Goal: Task Accomplishment & Management: Complete application form

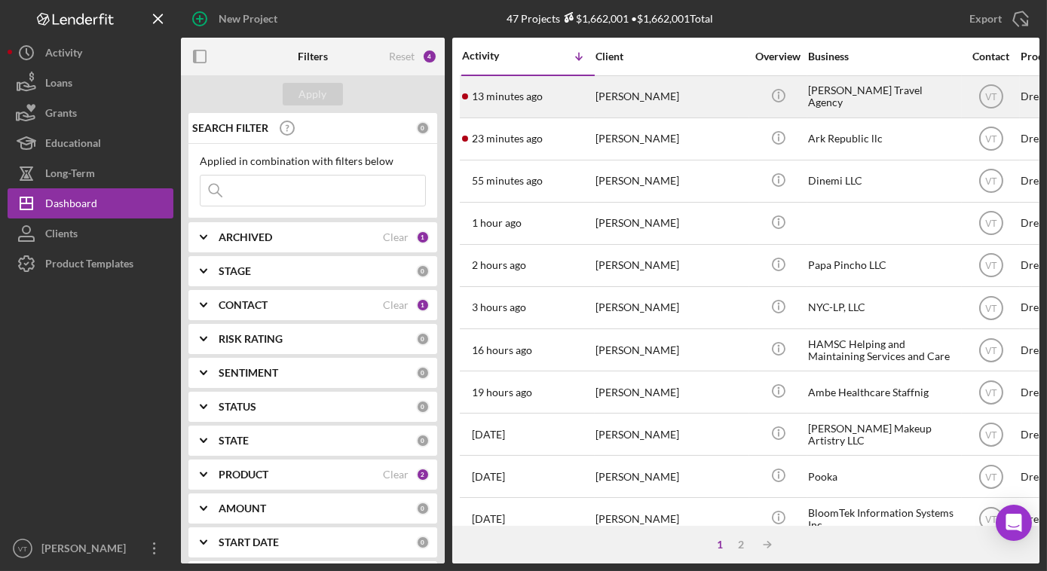
click at [717, 97] on div "[PERSON_NAME]" at bounding box center [670, 97] width 151 height 40
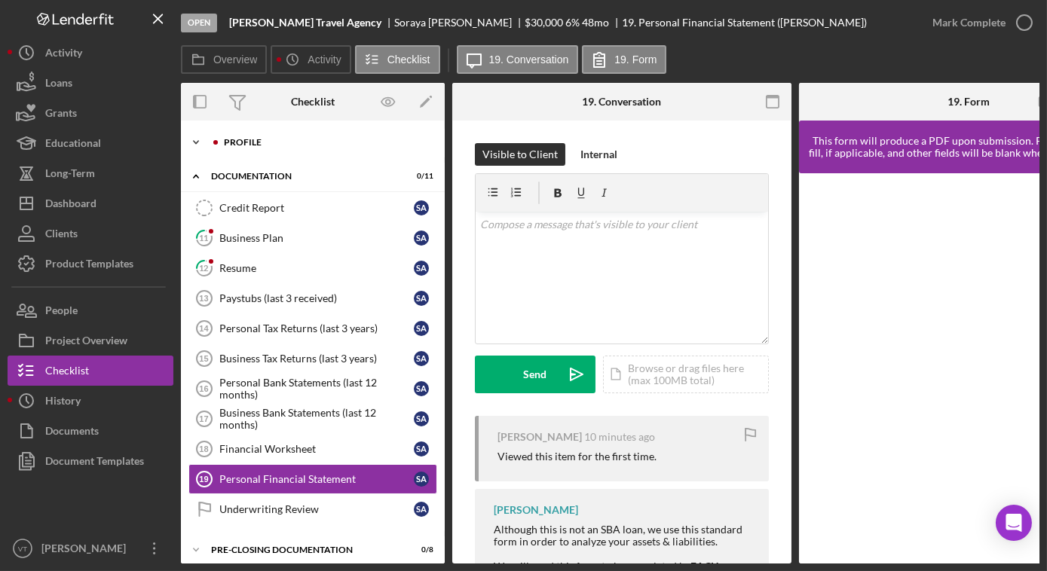
click at [197, 136] on icon "Icon/Expander" at bounding box center [196, 142] width 30 height 30
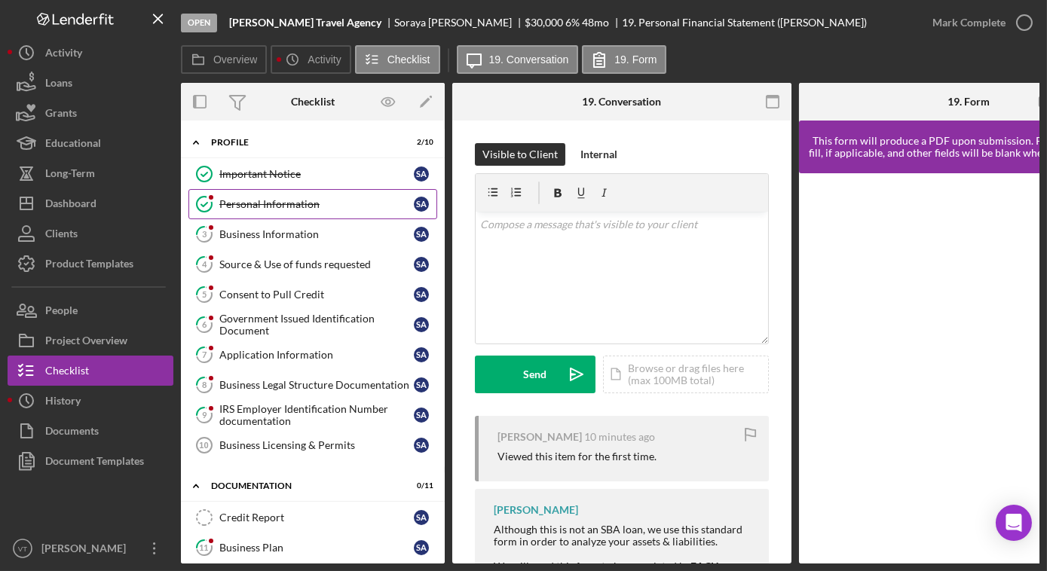
click at [264, 210] on link "Personal Information Personal Information S A" at bounding box center [312, 204] width 249 height 30
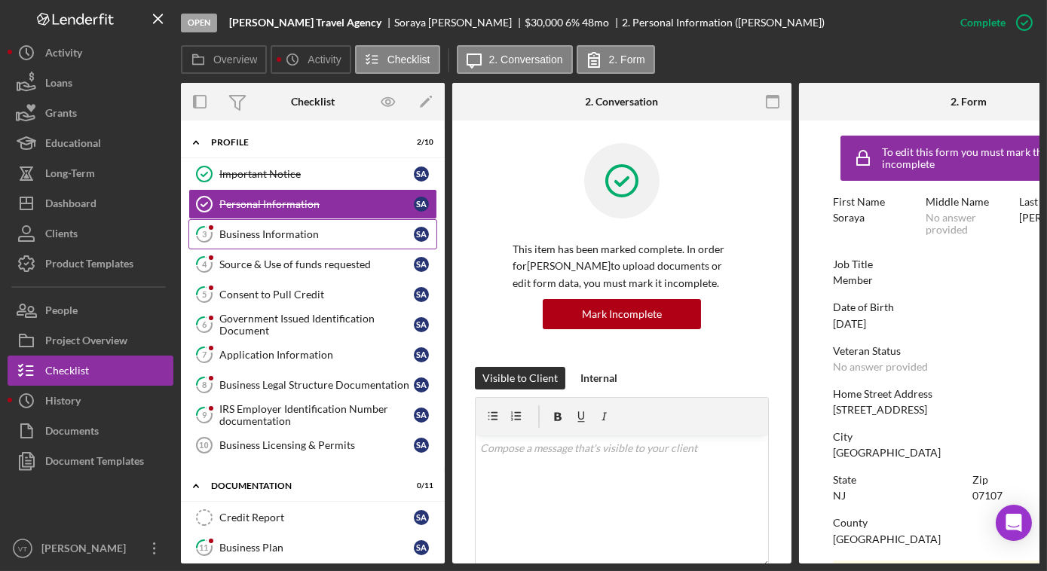
click at [277, 237] on div "Business Information" at bounding box center [316, 234] width 194 height 12
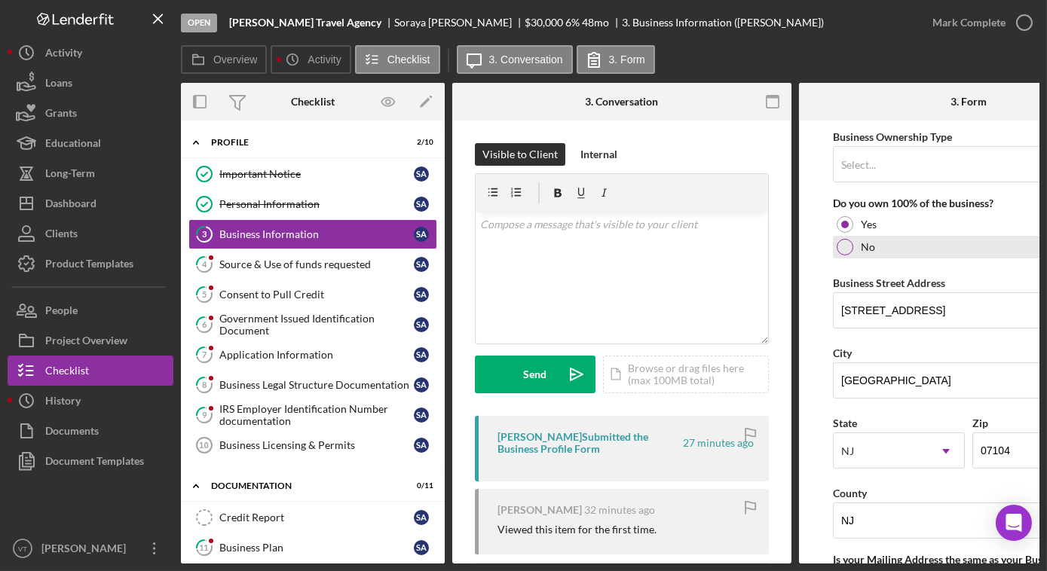
scroll to position [754, 0]
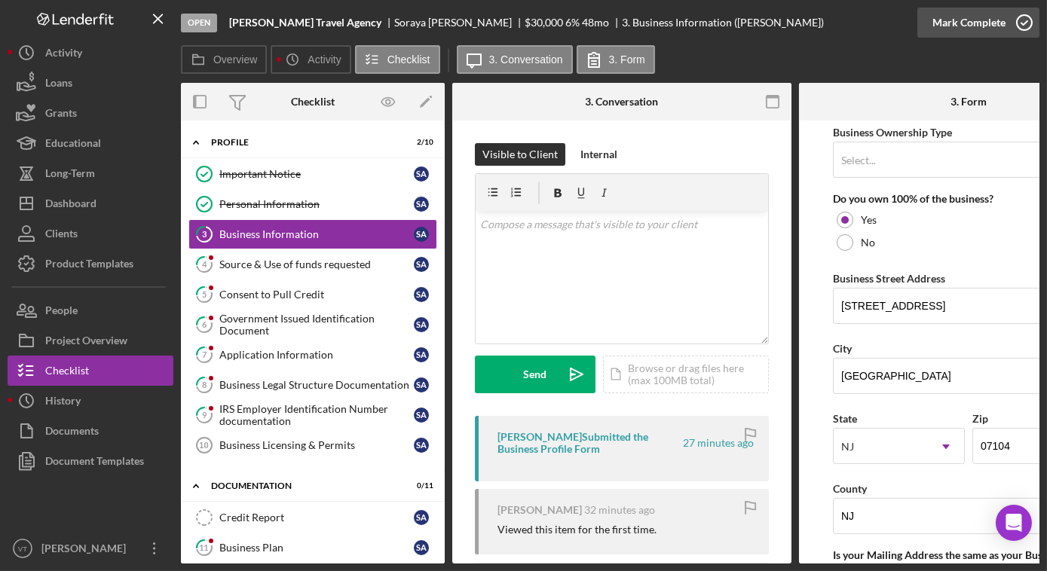
click at [969, 23] on div "Mark Complete" at bounding box center [968, 23] width 73 height 30
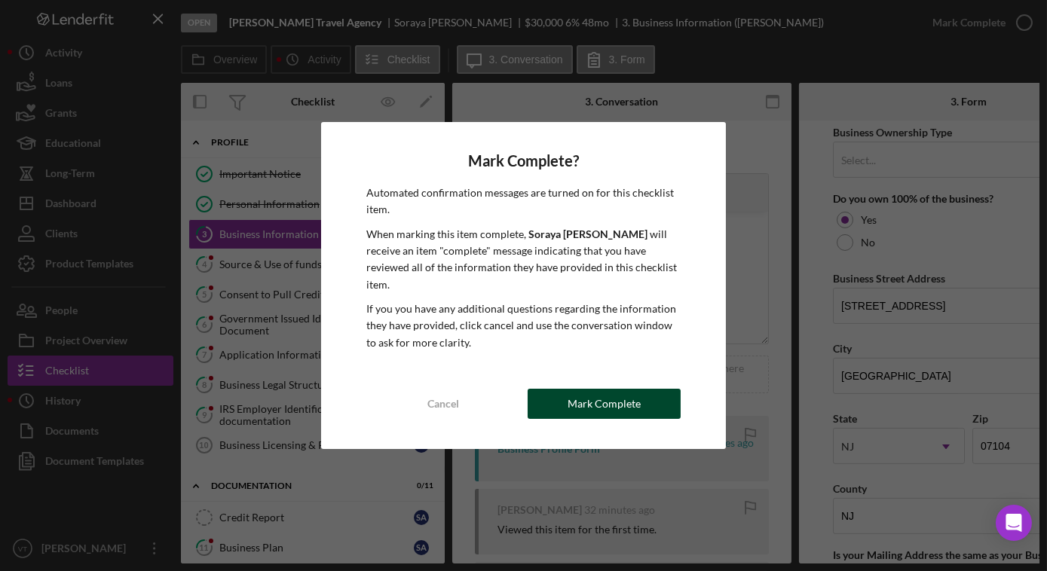
click at [566, 395] on button "Mark Complete" at bounding box center [604, 404] width 153 height 30
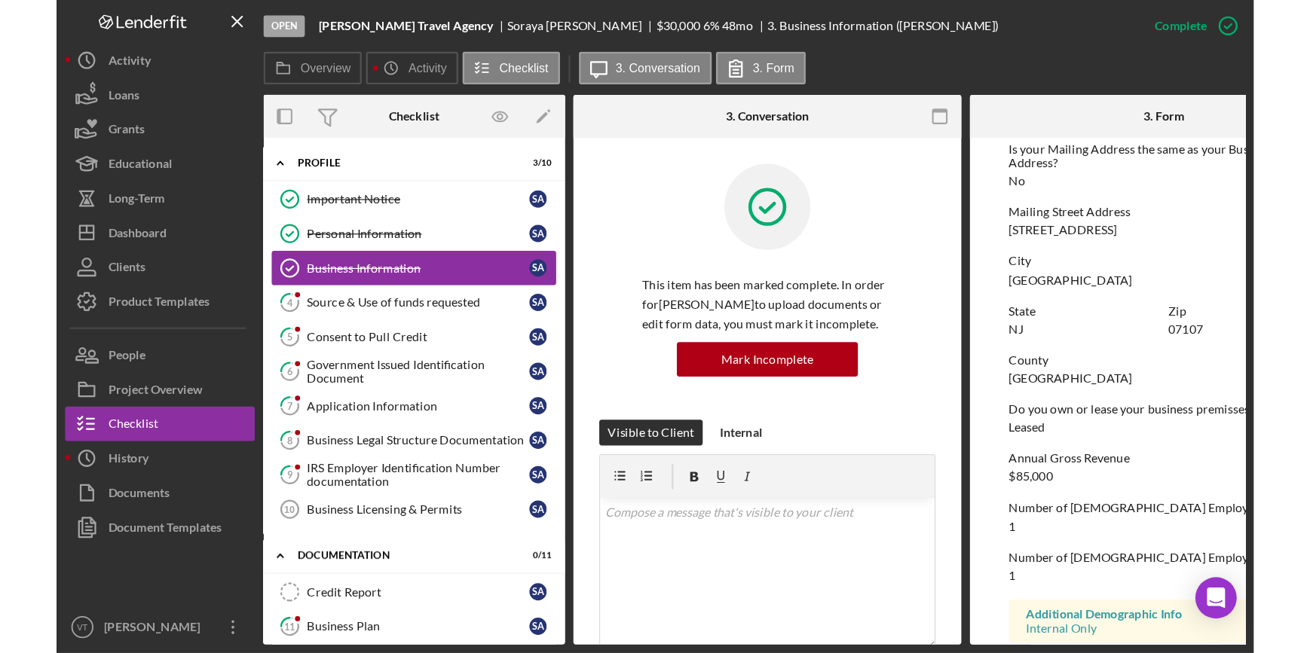
scroll to position [534, 0]
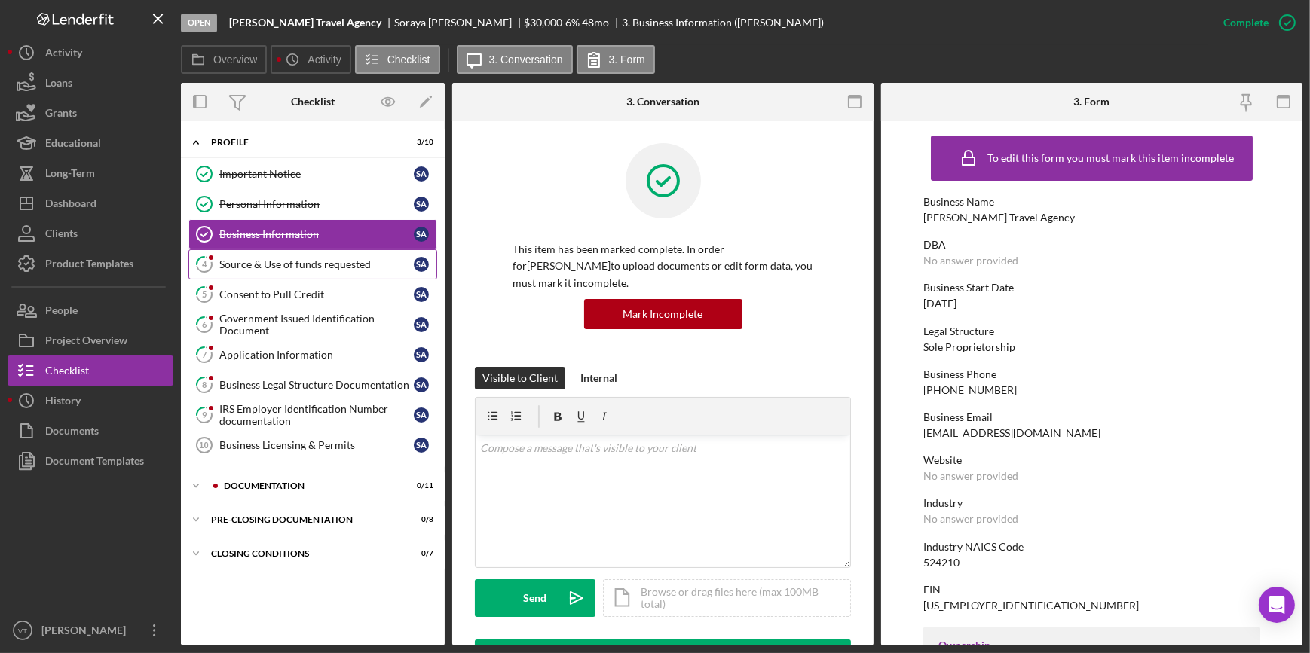
click at [315, 261] on div "Source & Use of funds requested" at bounding box center [316, 264] width 194 height 12
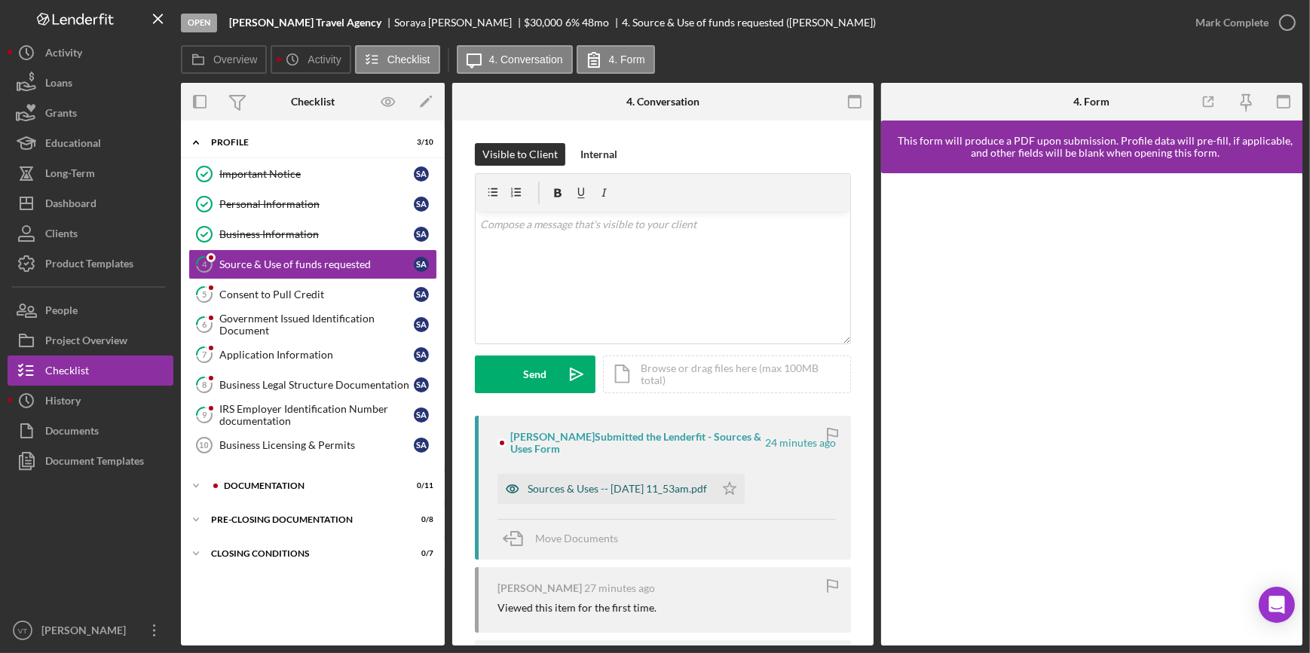
click at [630, 497] on div "Sources & Uses -- [DATE] 11_53am.pdf" at bounding box center [605, 489] width 217 height 30
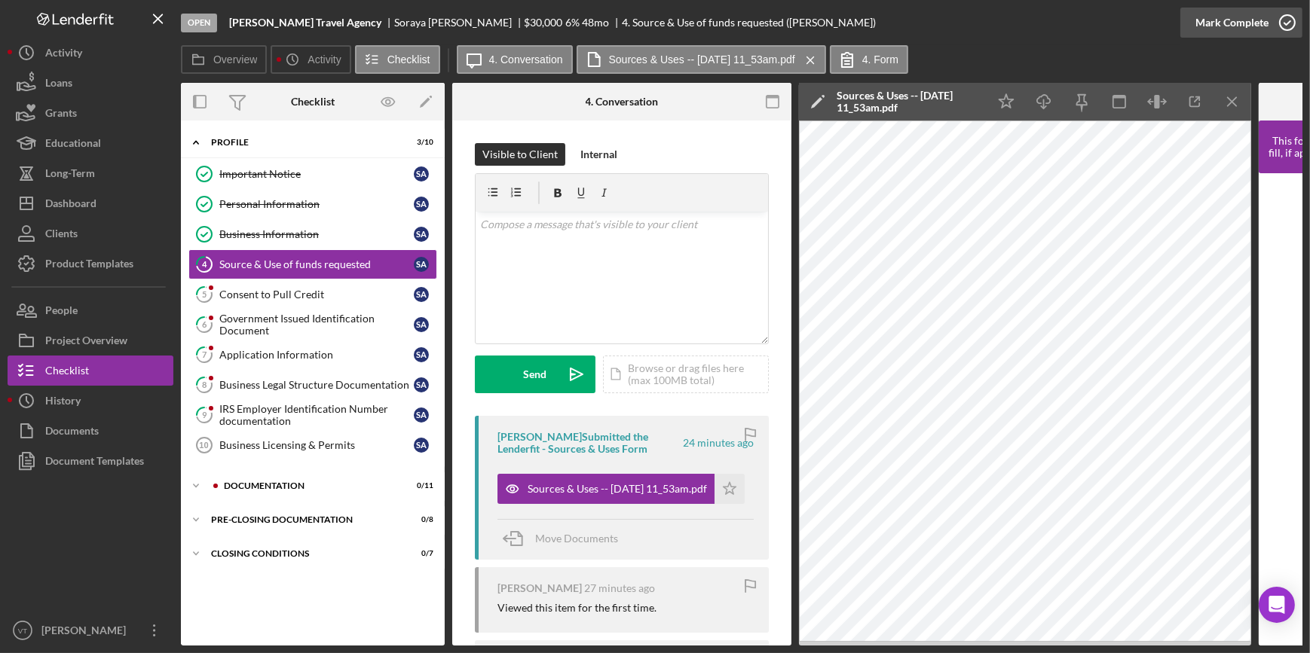
click at [1046, 26] on div "Mark Complete" at bounding box center [1231, 23] width 73 height 30
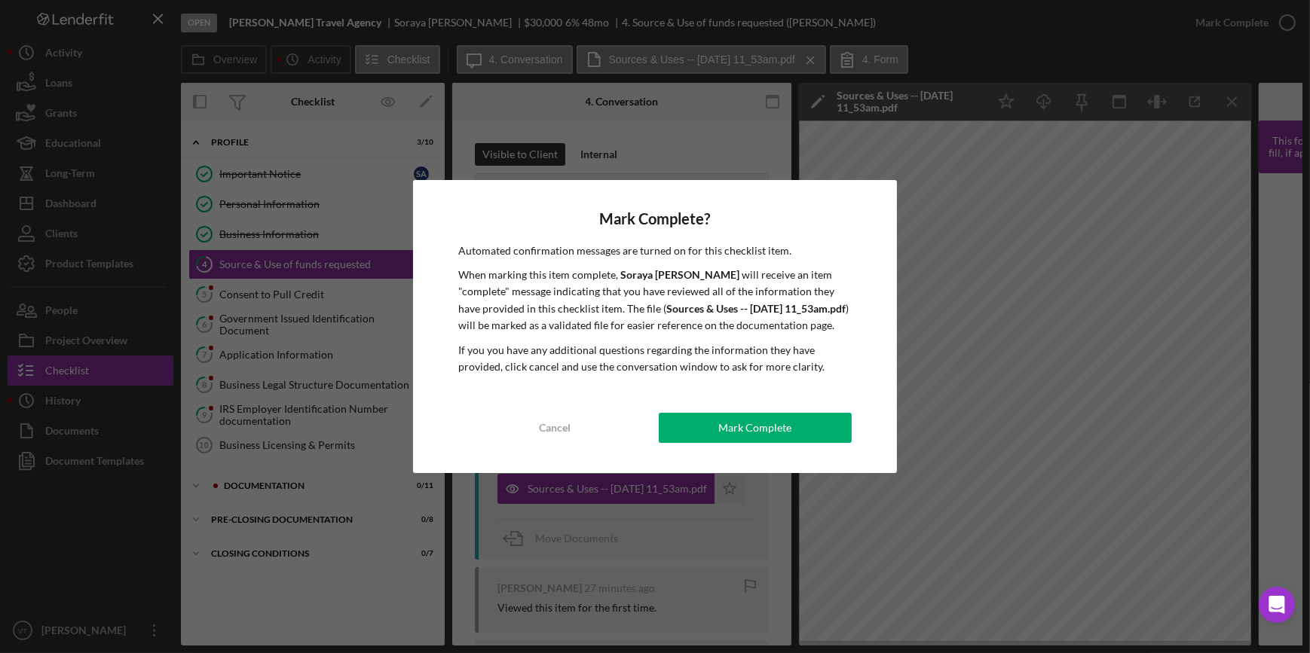
click at [760, 427] on div "Mark Complete" at bounding box center [754, 428] width 73 height 30
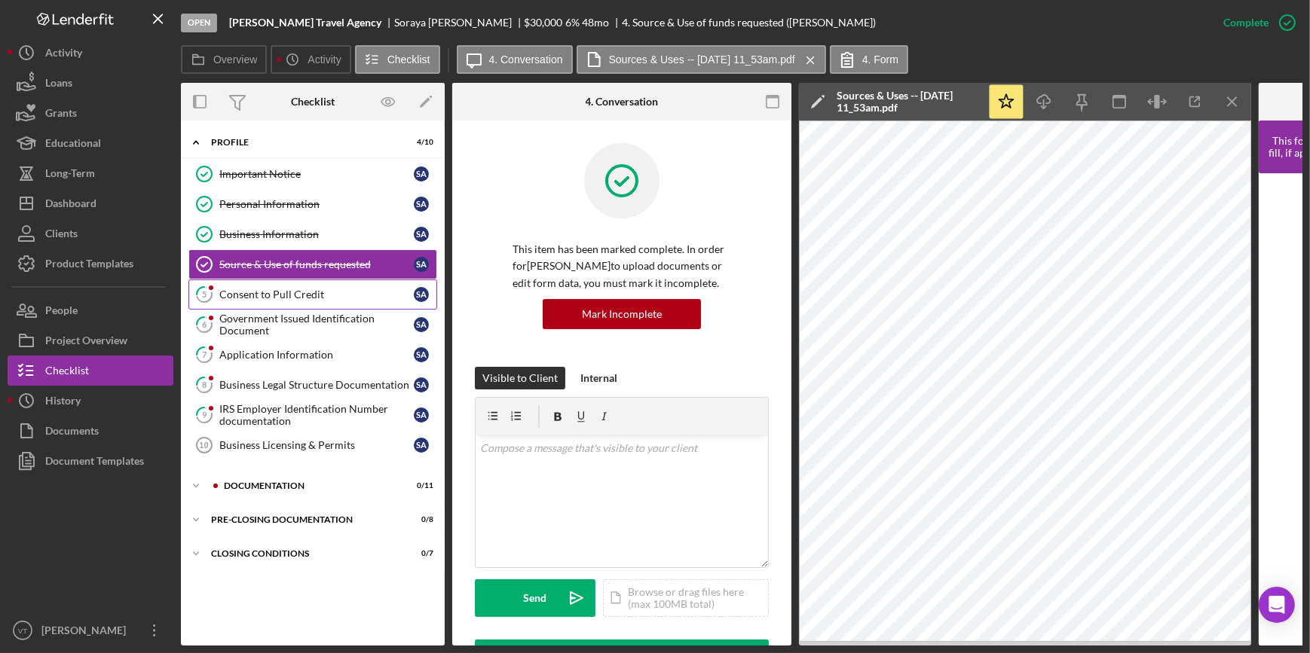
click at [314, 289] on div "Consent to Pull Credit" at bounding box center [316, 295] width 194 height 12
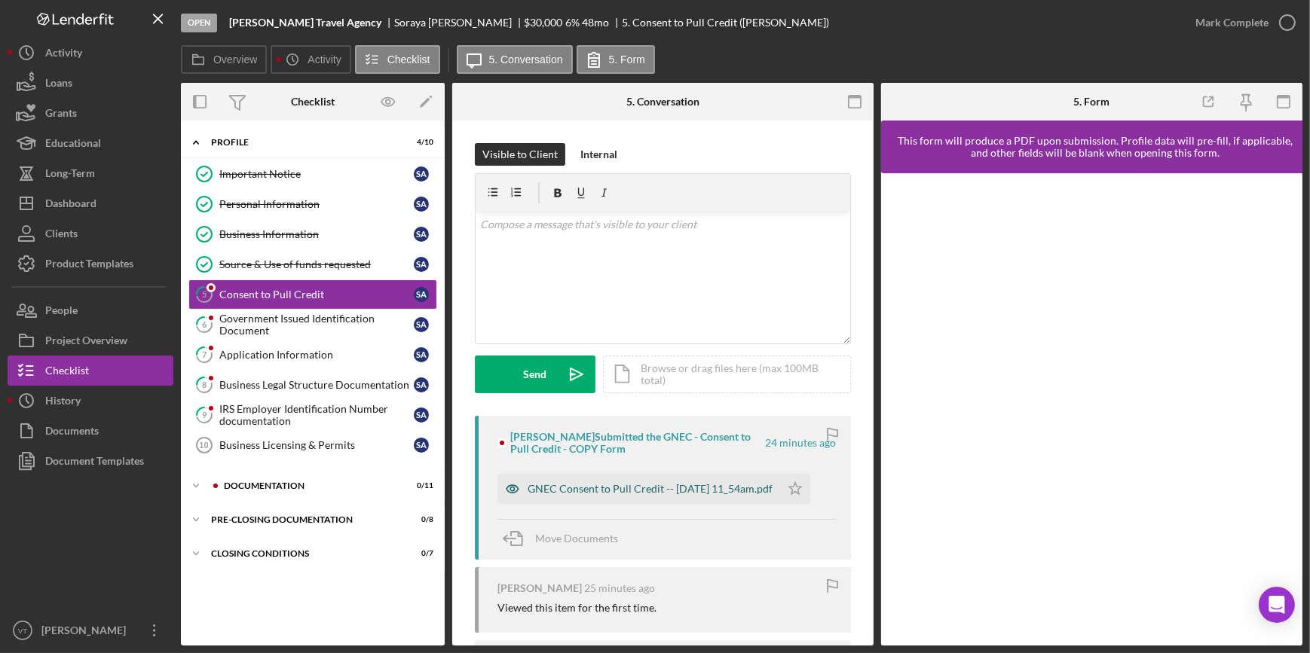
click at [645, 486] on div "GNEC Consent to Pull Credit -- [DATE] 11_54am.pdf" at bounding box center [650, 489] width 245 height 12
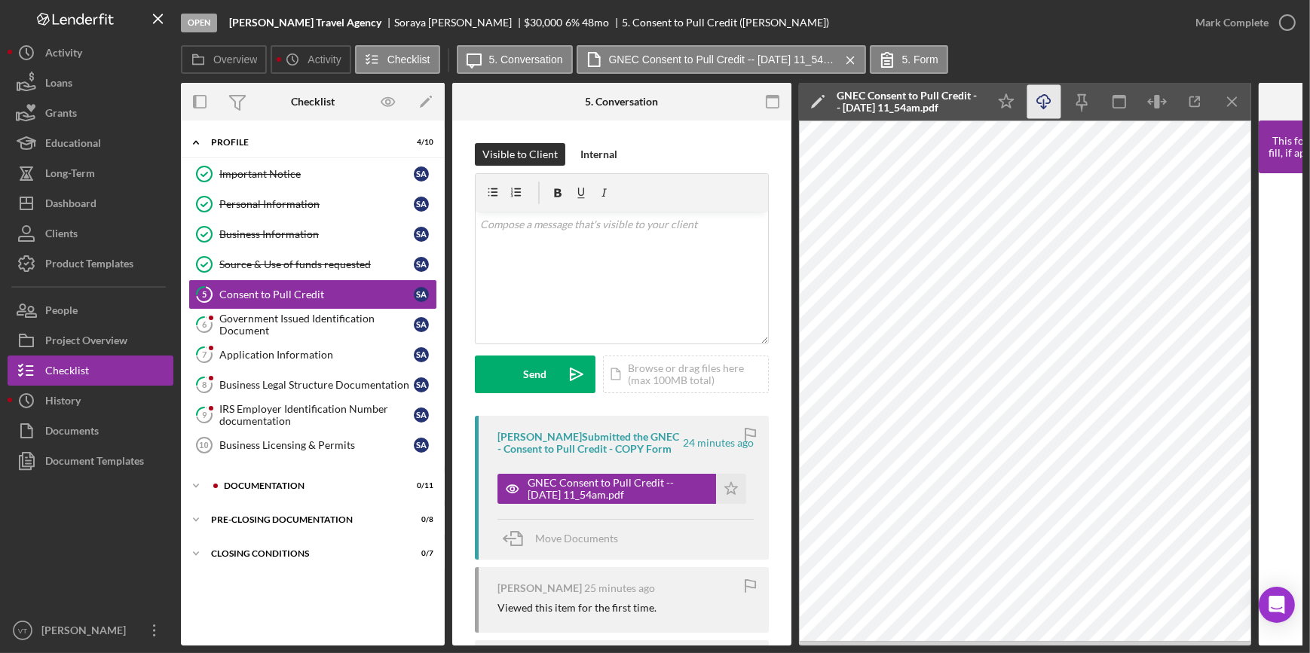
click at [1037, 102] on icon "Icon/Download" at bounding box center [1044, 102] width 34 height 34
click at [1046, 17] on div "Mark Complete" at bounding box center [1231, 23] width 73 height 30
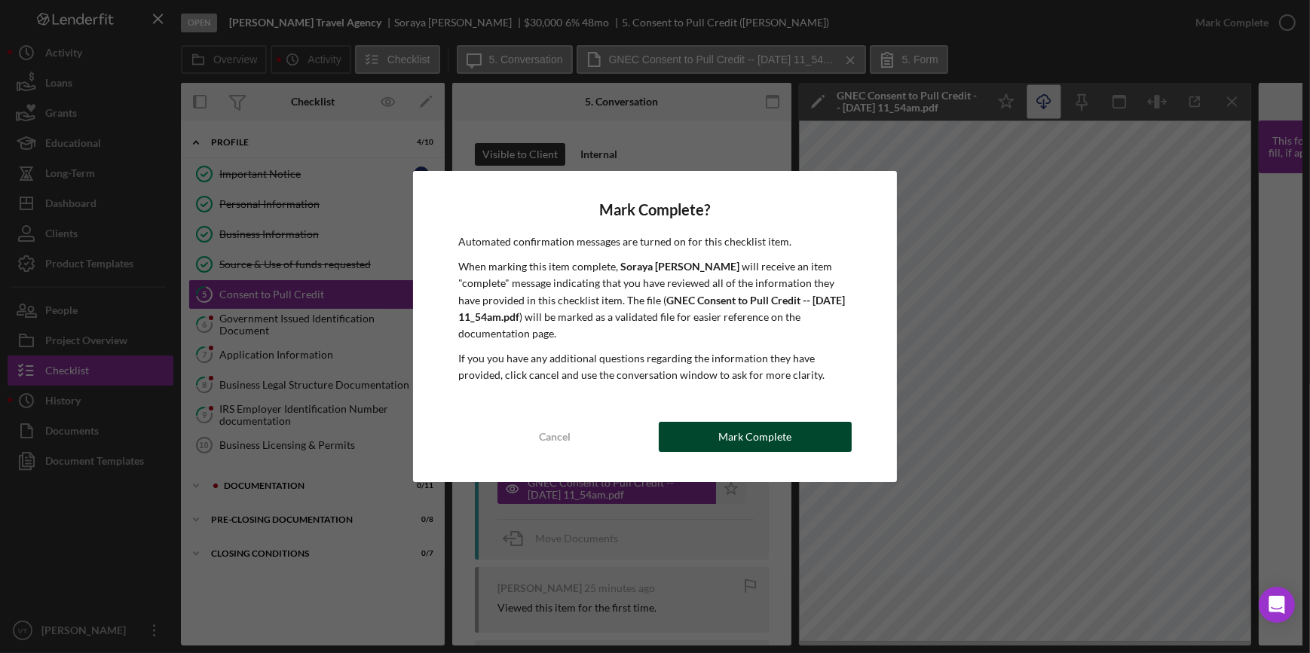
click at [766, 445] on div "Mark Complete" at bounding box center [754, 437] width 73 height 30
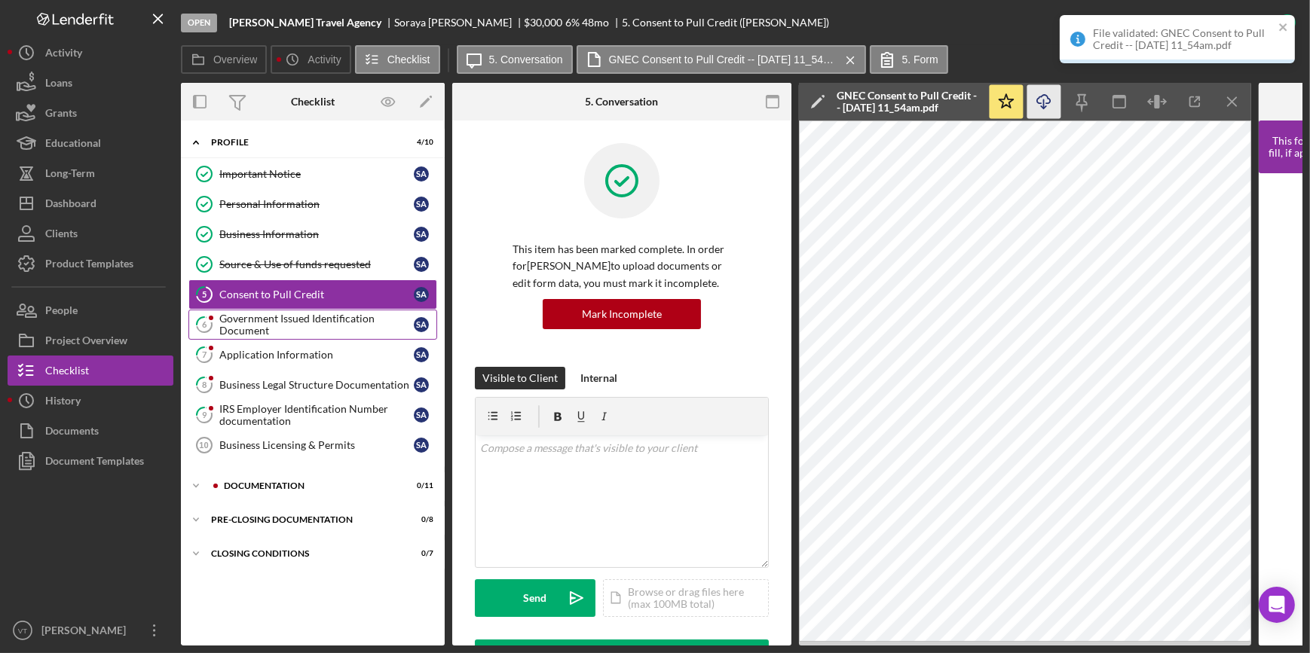
click at [265, 315] on div "Government Issued Identification Document" at bounding box center [316, 325] width 194 height 24
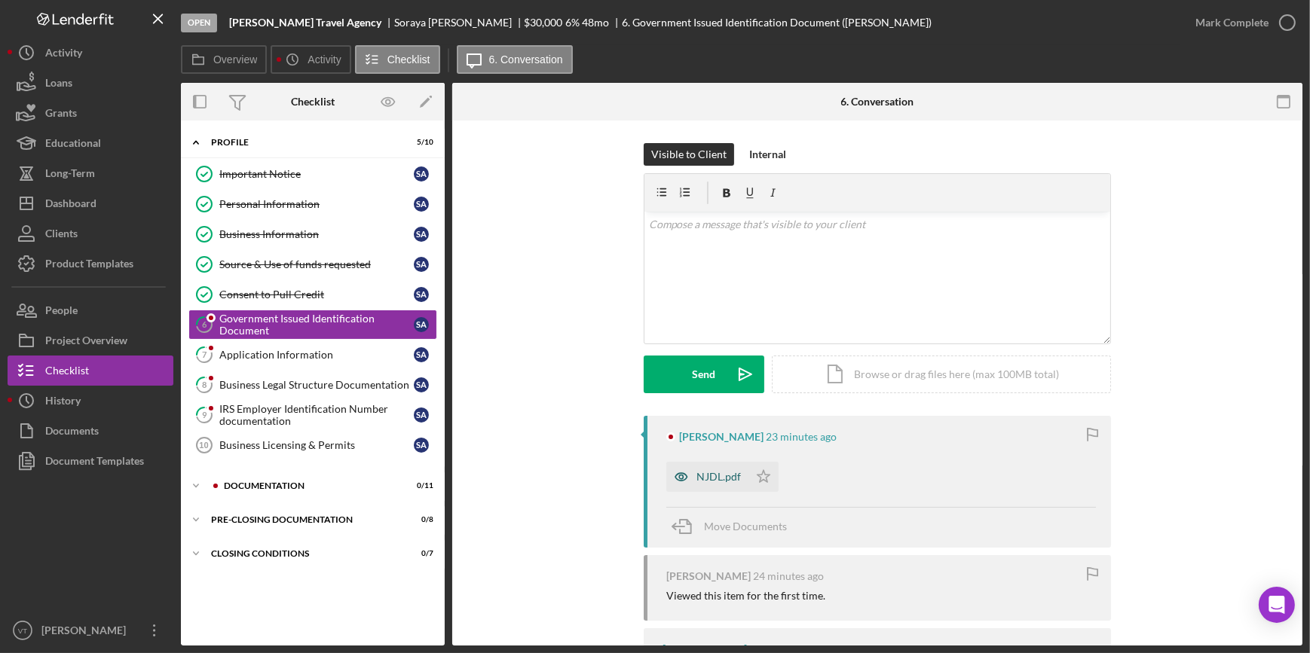
click at [700, 469] on div "NJDL.pdf" at bounding box center [707, 477] width 82 height 30
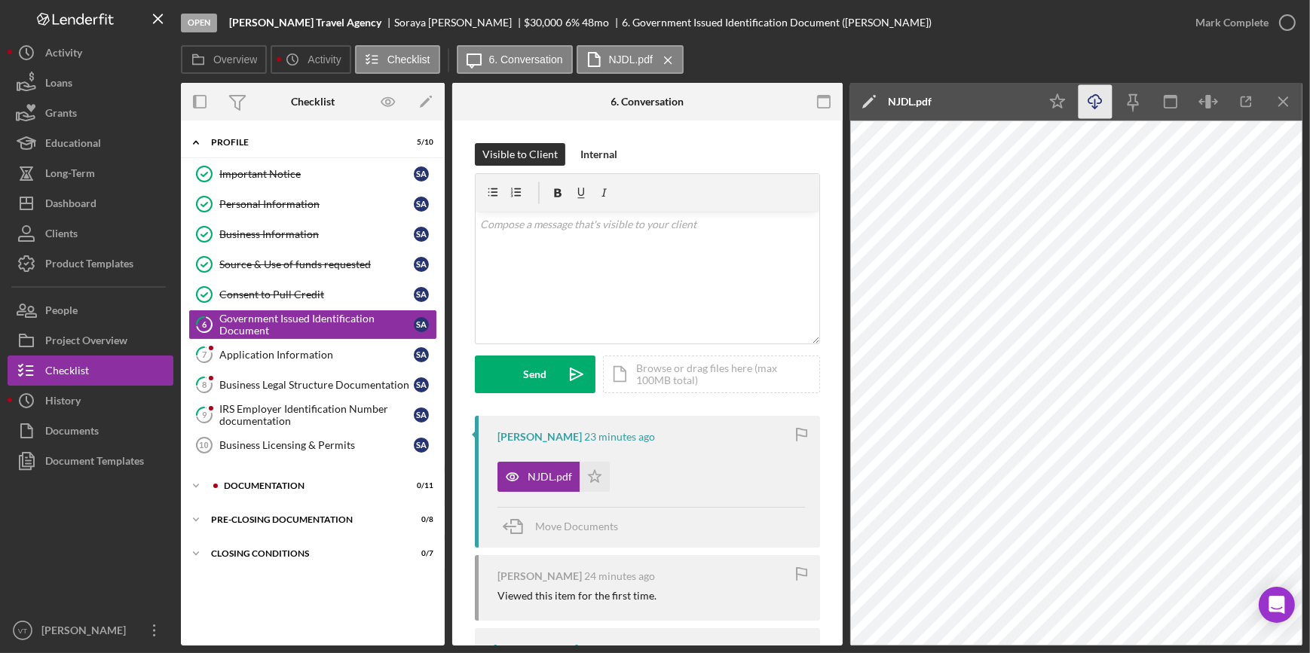
click at [1046, 112] on icon "Icon/Download" at bounding box center [1095, 102] width 34 height 34
click at [1046, 15] on div "Mark Complete" at bounding box center [1231, 23] width 73 height 30
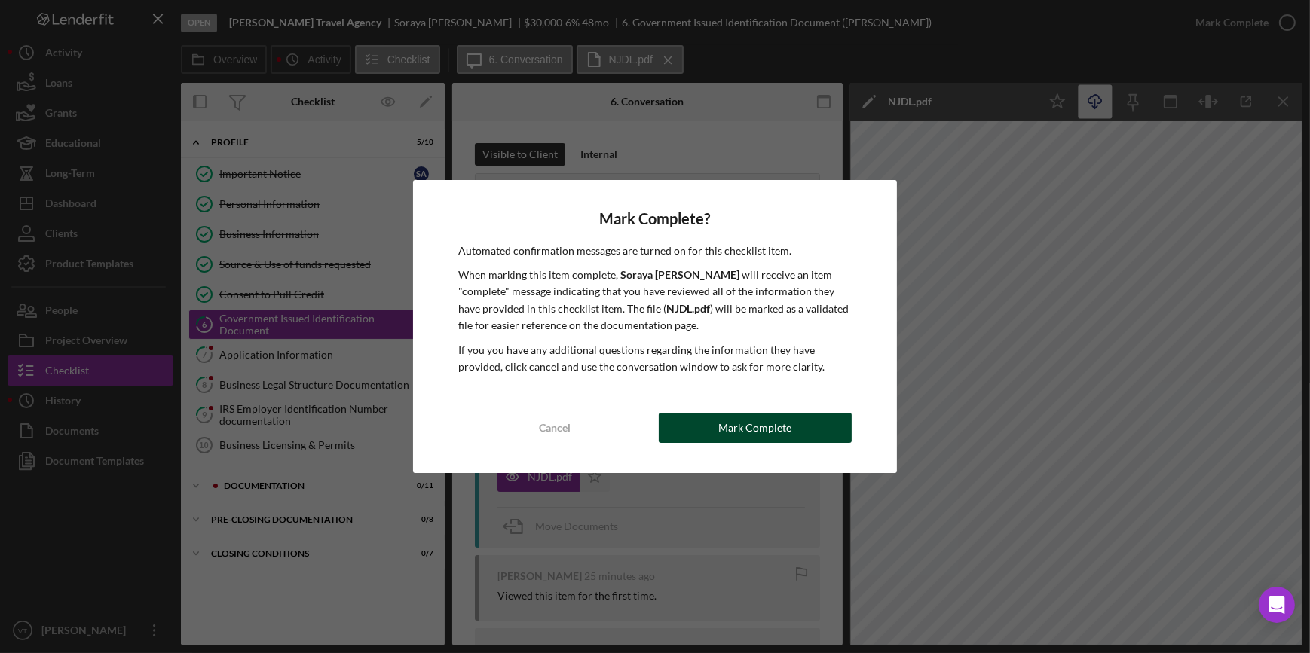
click at [776, 430] on div "Mark Complete" at bounding box center [754, 428] width 73 height 30
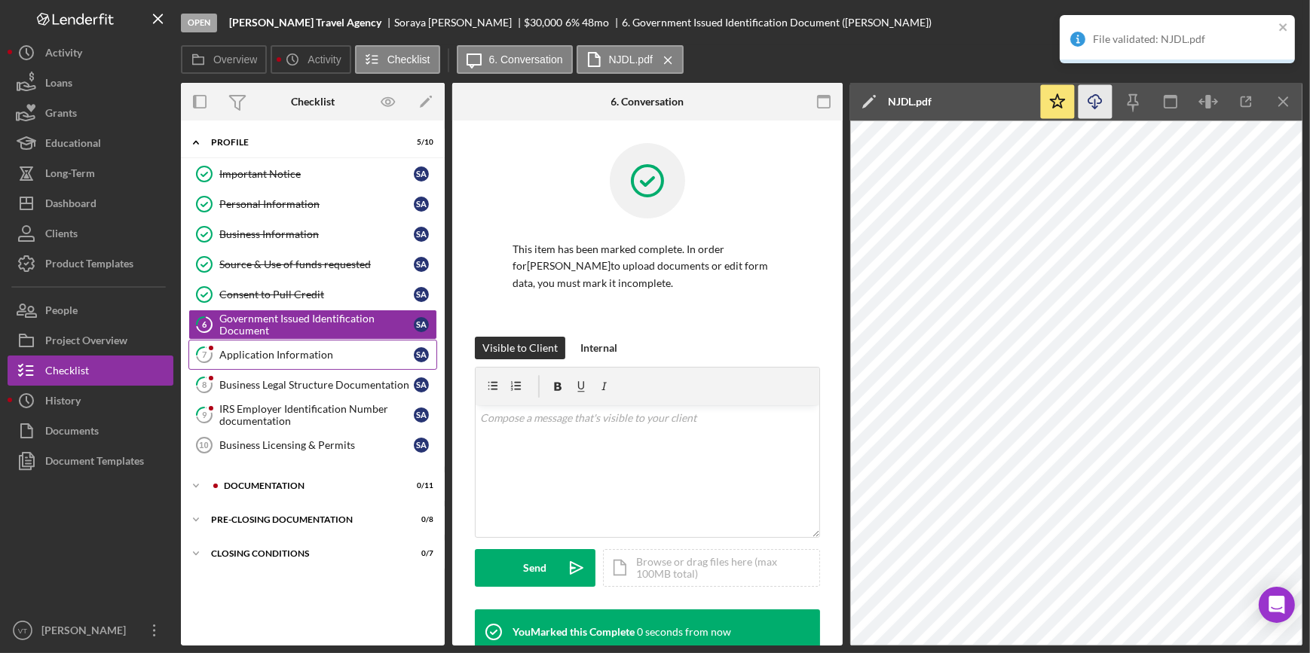
click at [277, 356] on div "Application Information" at bounding box center [316, 355] width 194 height 12
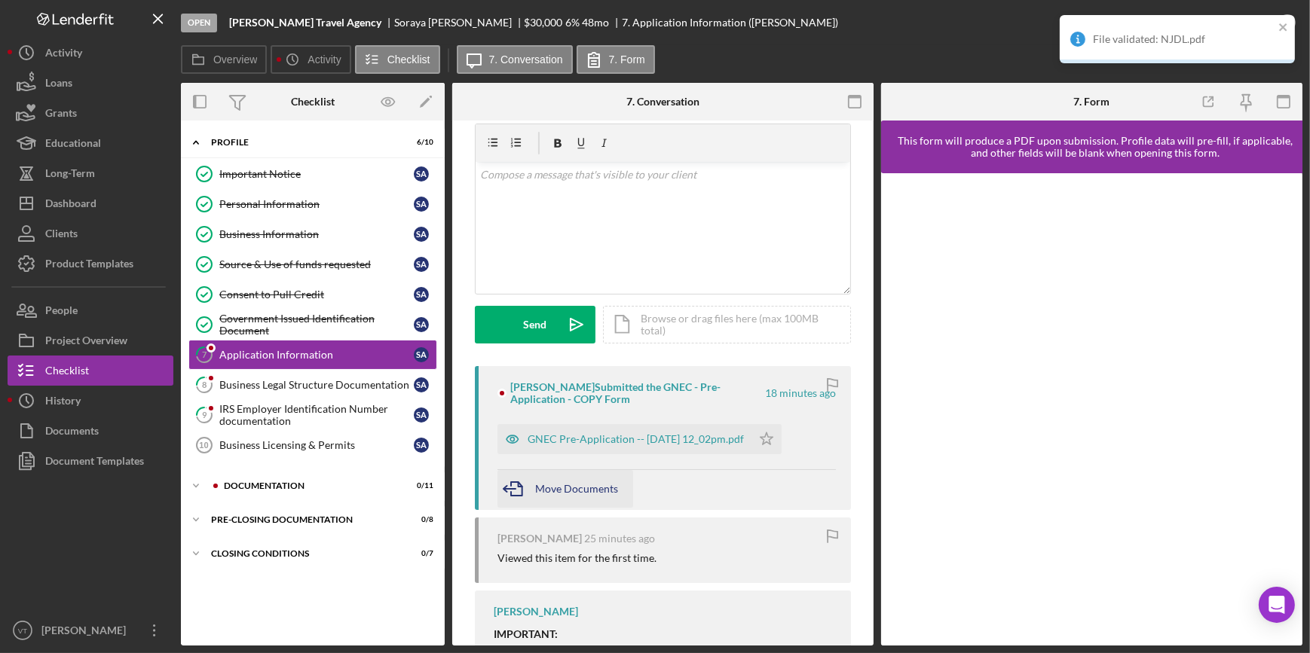
scroll to position [180, 0]
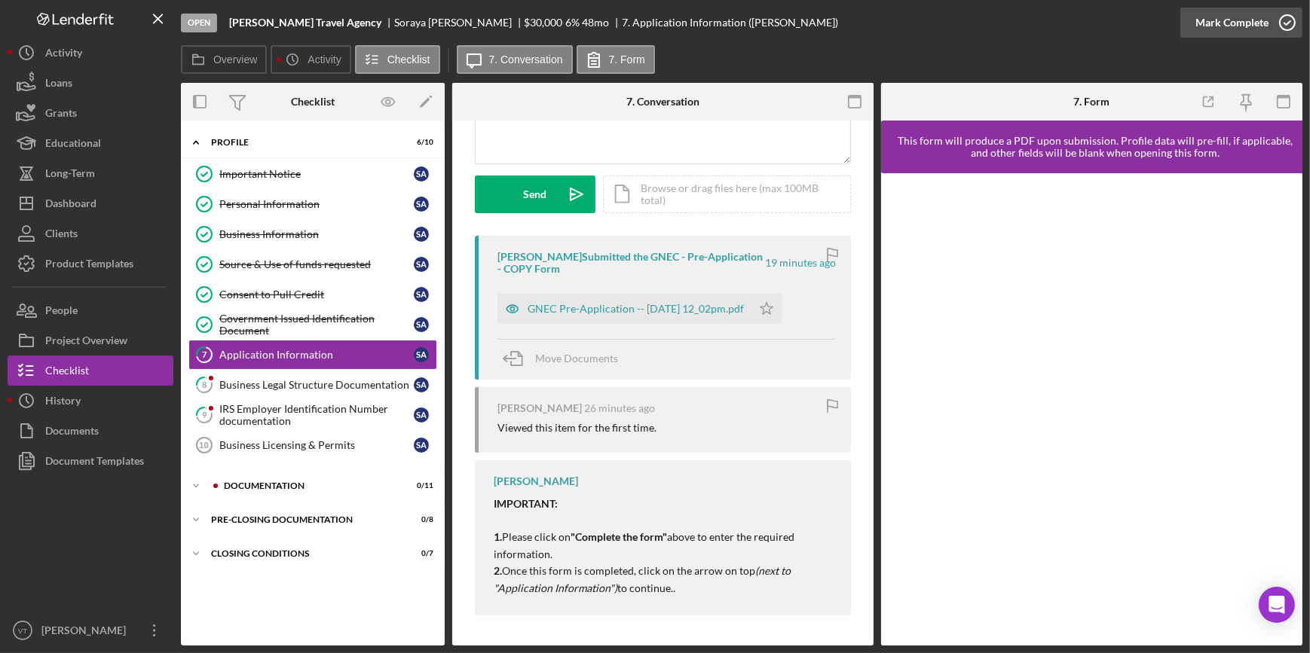
click at [1046, 21] on div "Mark Complete" at bounding box center [1231, 23] width 73 height 30
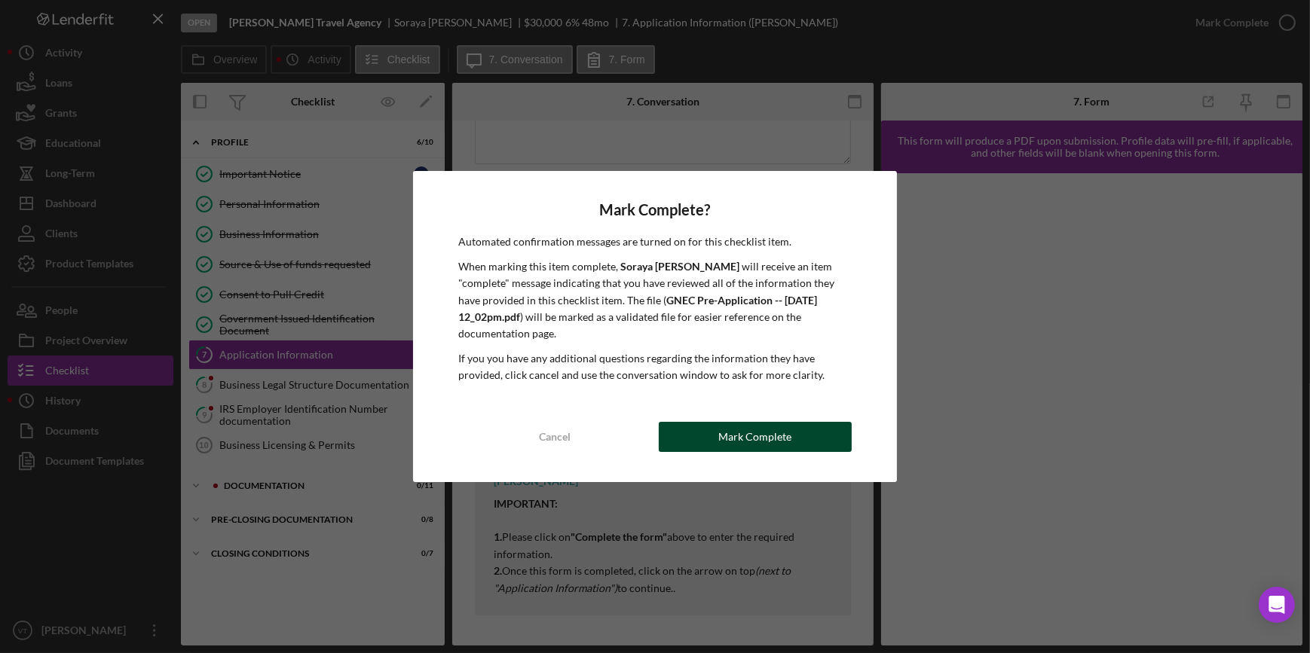
drag, startPoint x: 704, startPoint y: 414, endPoint x: 603, endPoint y: 427, distance: 101.9
click at [702, 422] on button "Mark Complete" at bounding box center [755, 437] width 193 height 30
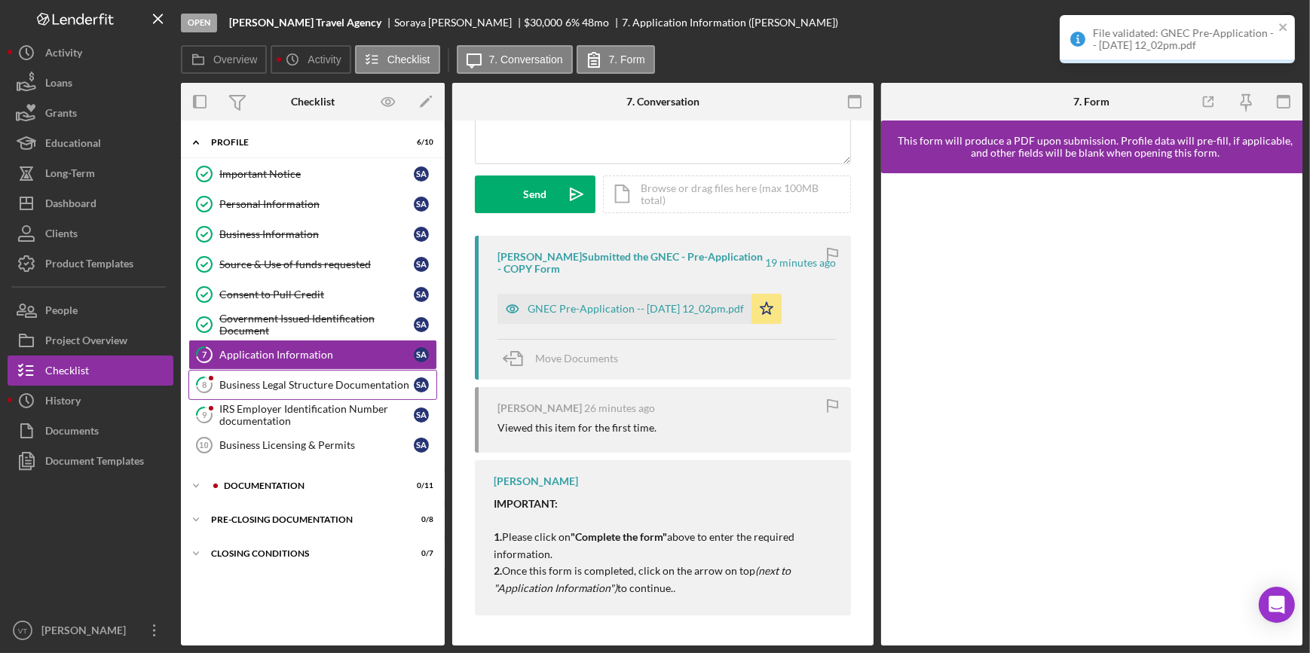
scroll to position [374, 0]
click at [307, 390] on link "8 Business Legal Structure Documentation S A" at bounding box center [312, 385] width 249 height 30
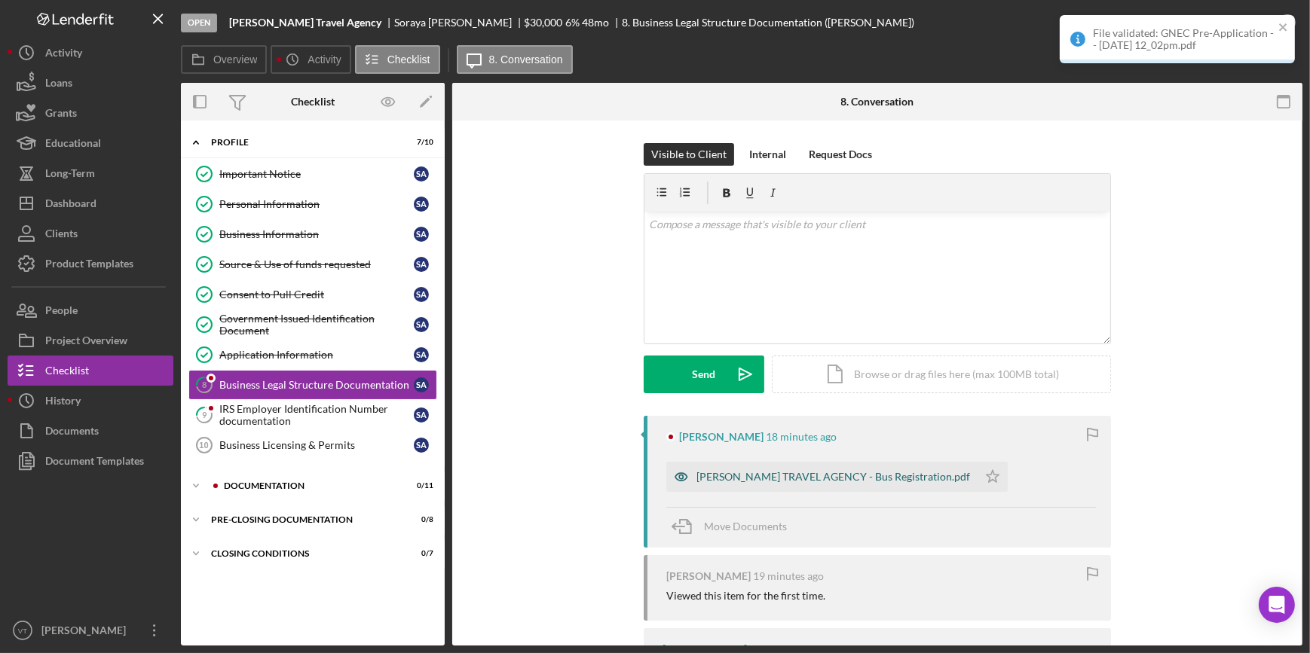
click at [751, 482] on div "[PERSON_NAME] TRAVEL AGENCY - Bus Registration.pdf" at bounding box center [833, 477] width 274 height 12
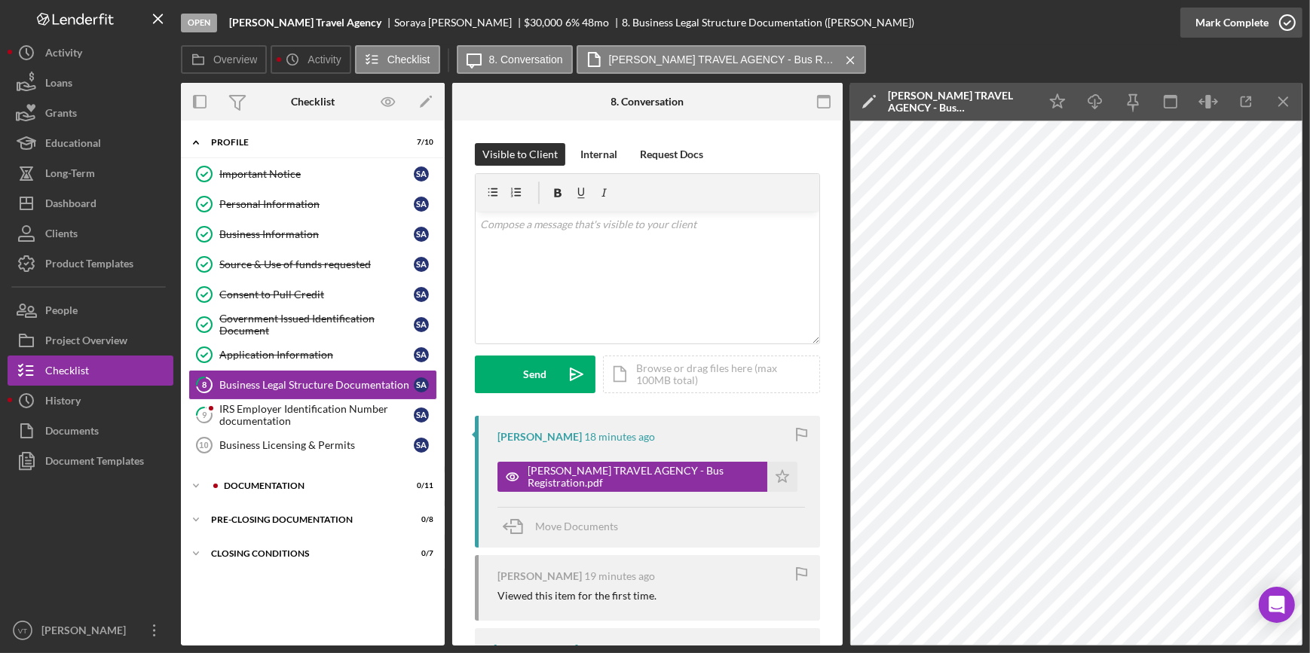
click at [1046, 26] on div "Mark Complete" at bounding box center [1231, 23] width 73 height 30
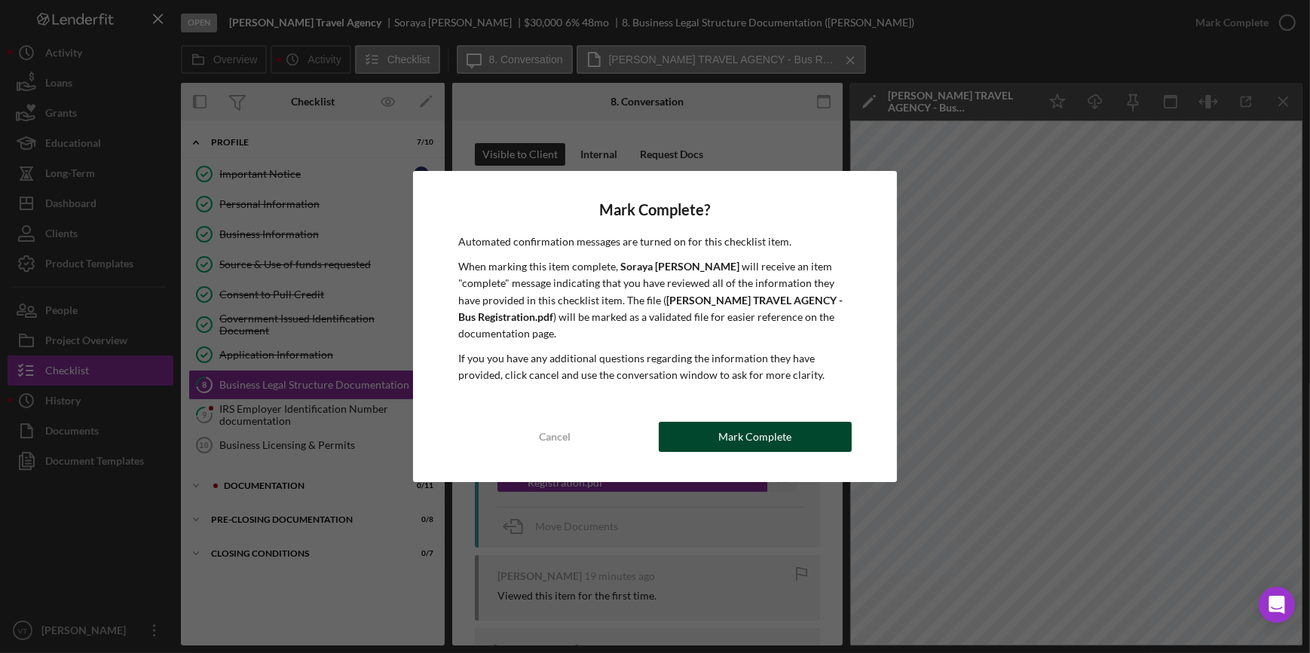
click at [679, 428] on button "Mark Complete" at bounding box center [755, 437] width 193 height 30
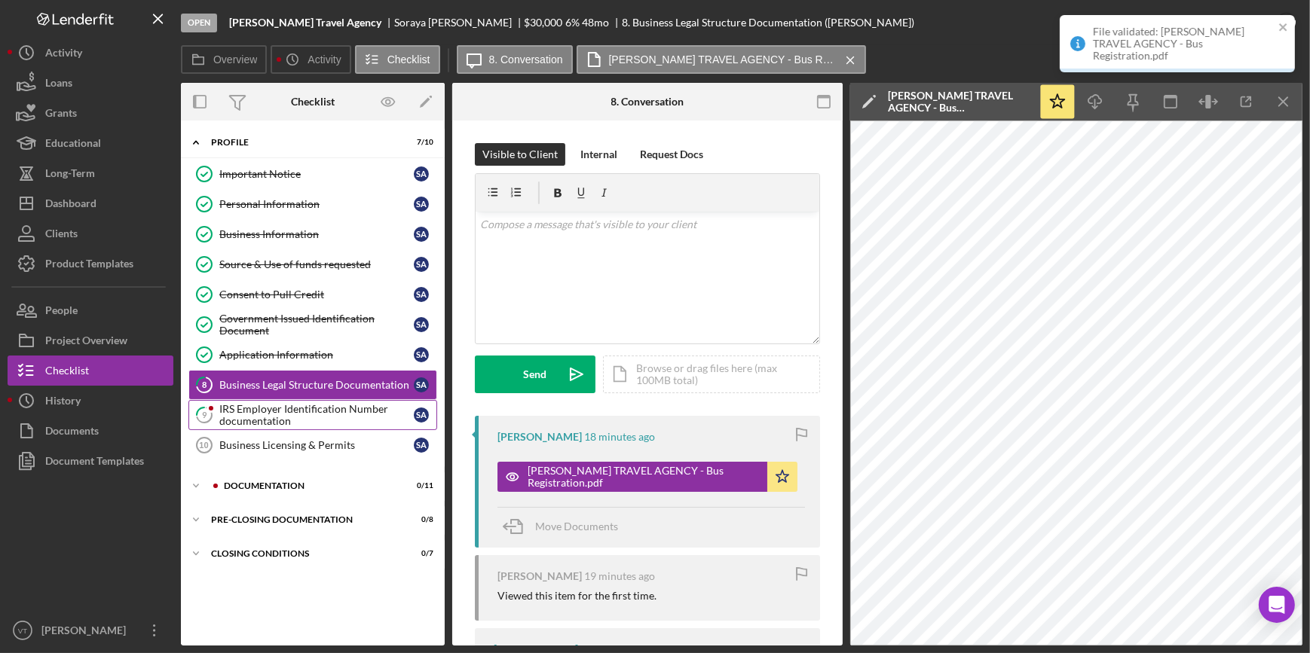
click at [310, 412] on div "IRS Employer Identification Number documentation" at bounding box center [316, 415] width 194 height 24
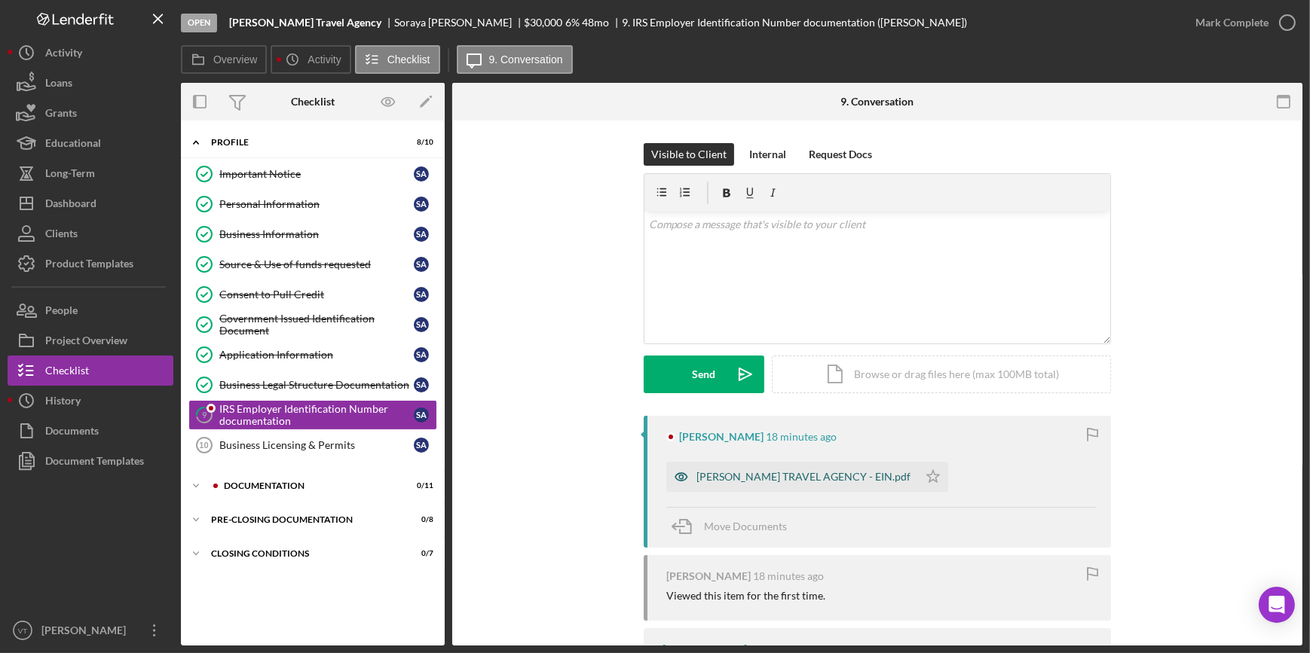
click at [793, 473] on div "[PERSON_NAME] TRAVEL AGENCY - EIN.pdf" at bounding box center [803, 477] width 214 height 12
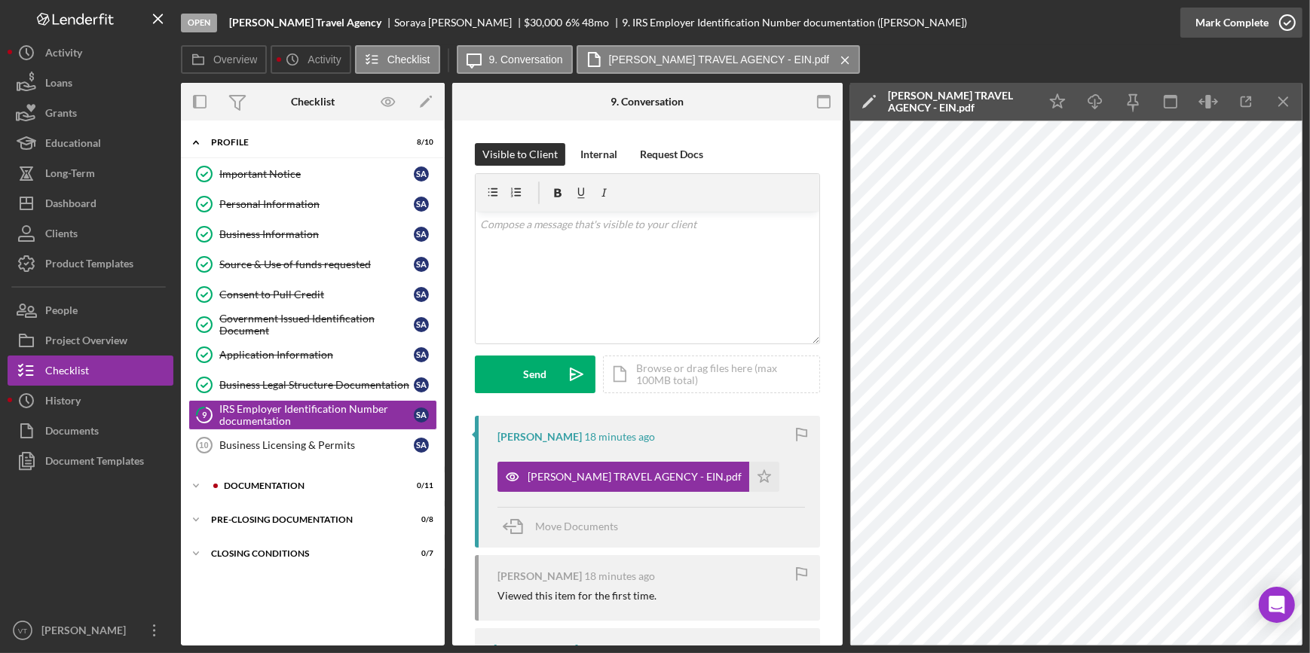
click at [1046, 19] on div "Mark Complete" at bounding box center [1231, 23] width 73 height 30
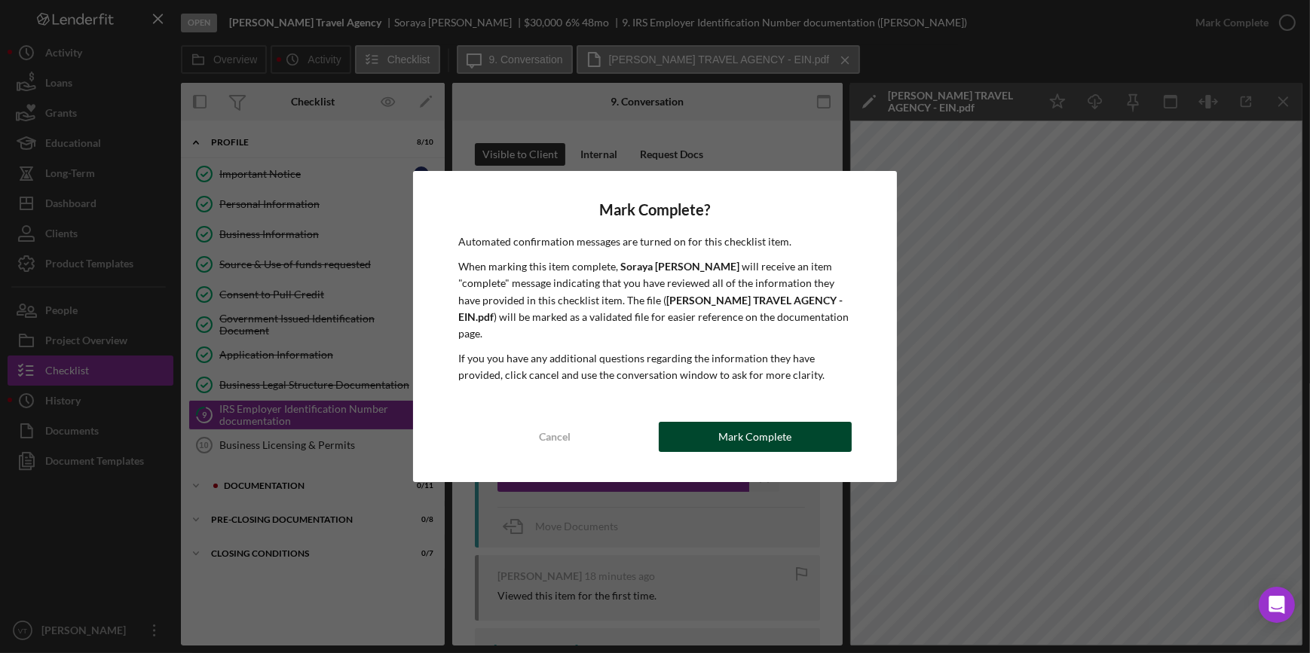
click at [766, 424] on div "Mark Complete" at bounding box center [754, 437] width 73 height 30
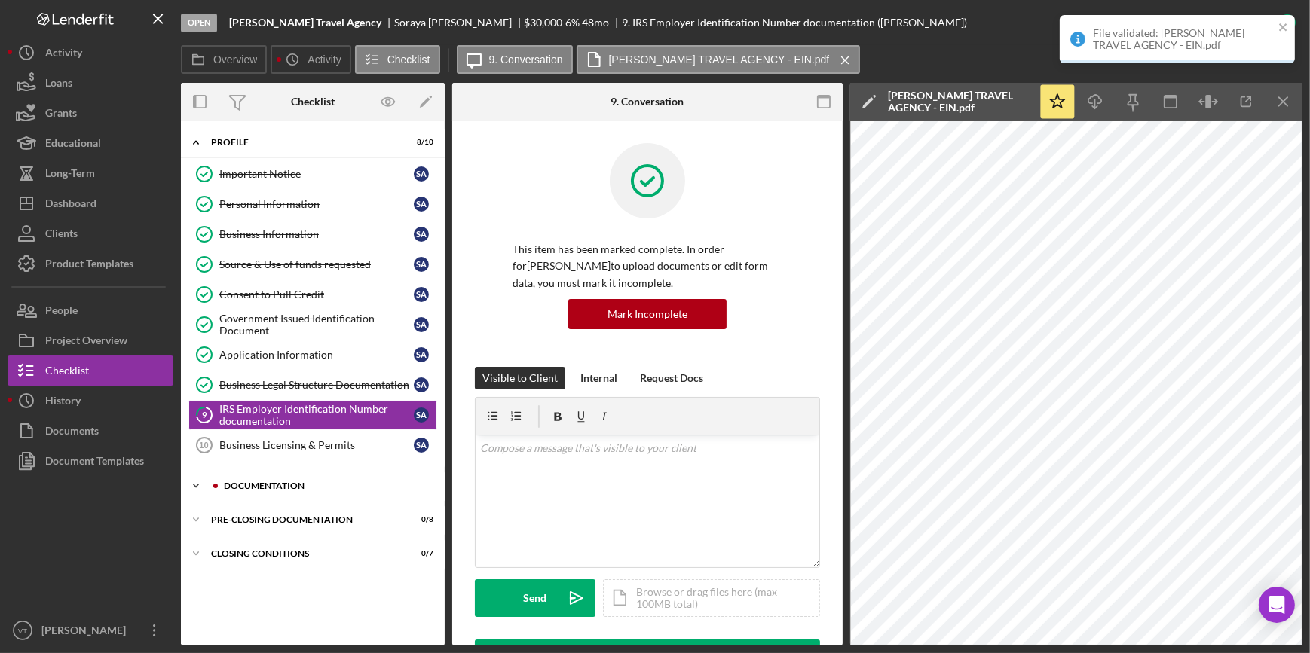
click at [202, 485] on icon "Icon/Expander" at bounding box center [196, 486] width 30 height 30
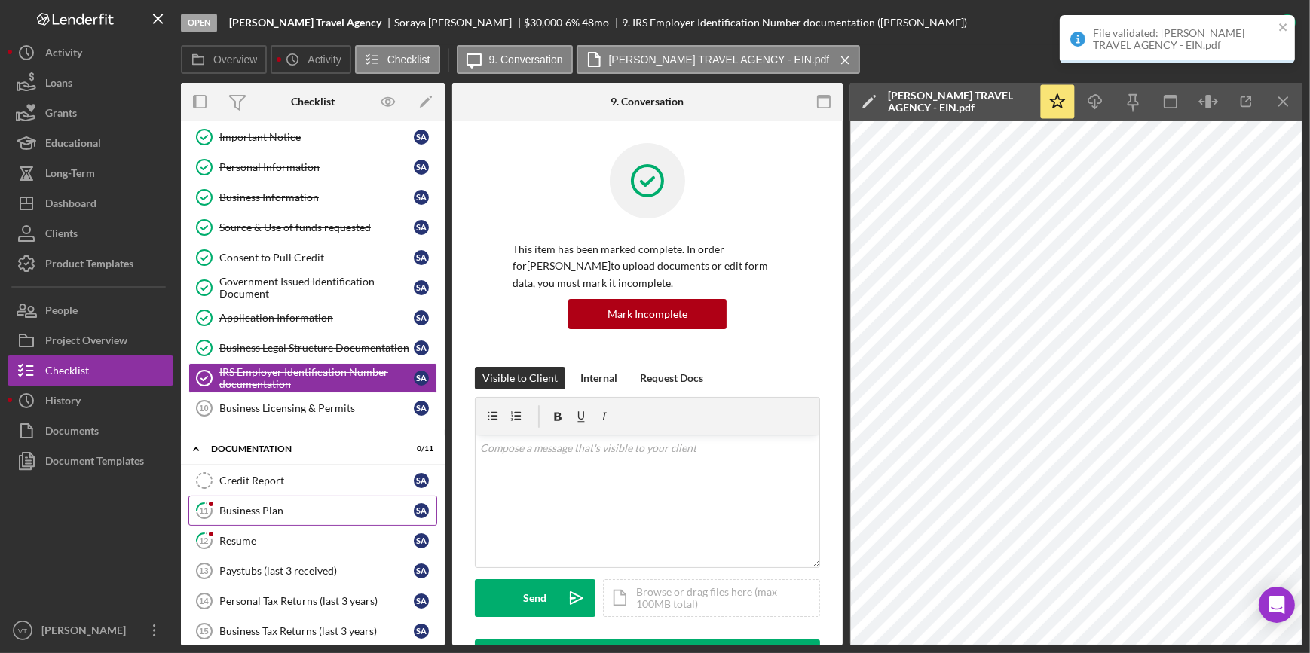
scroll to position [136, 0]
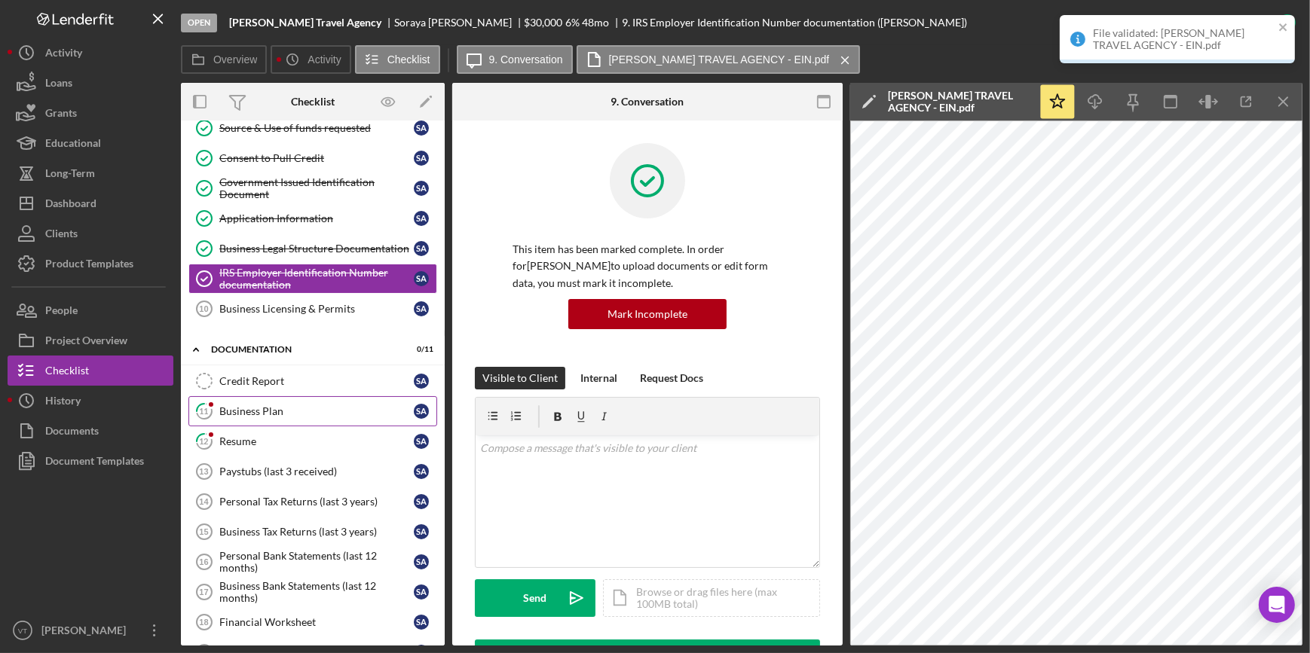
click at [270, 411] on div "Business Plan" at bounding box center [316, 411] width 194 height 12
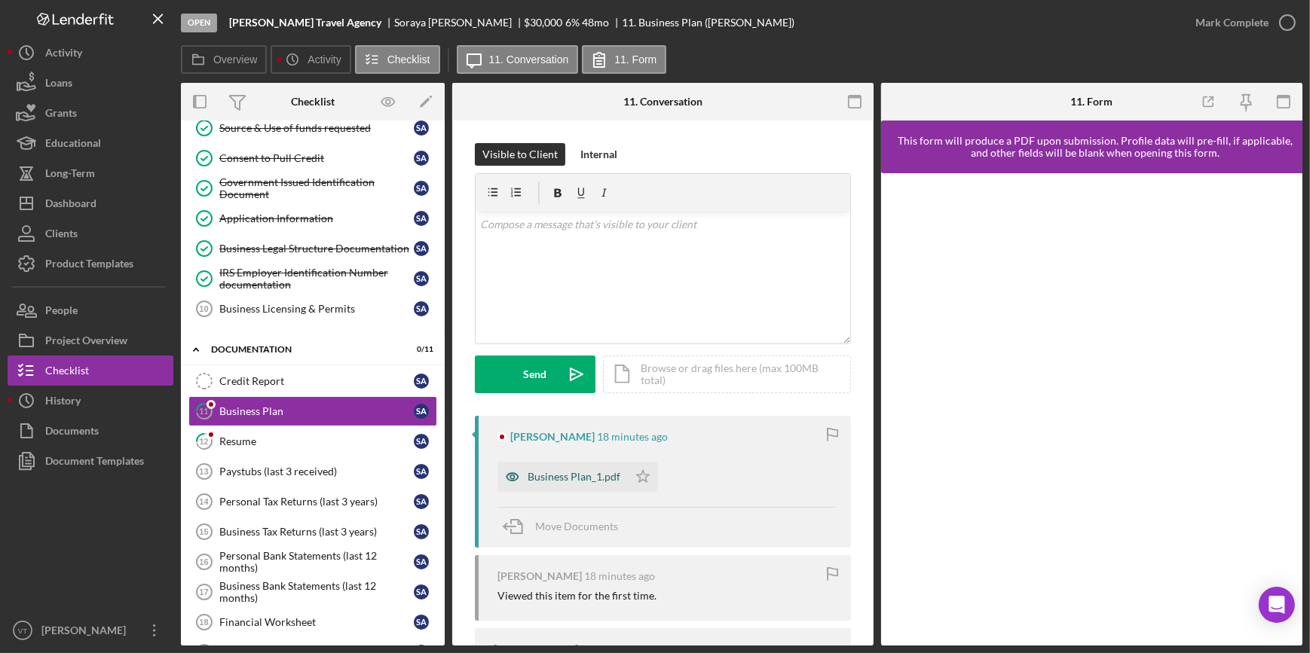
click at [565, 473] on div "Business Plan_1.pdf" at bounding box center [574, 477] width 93 height 12
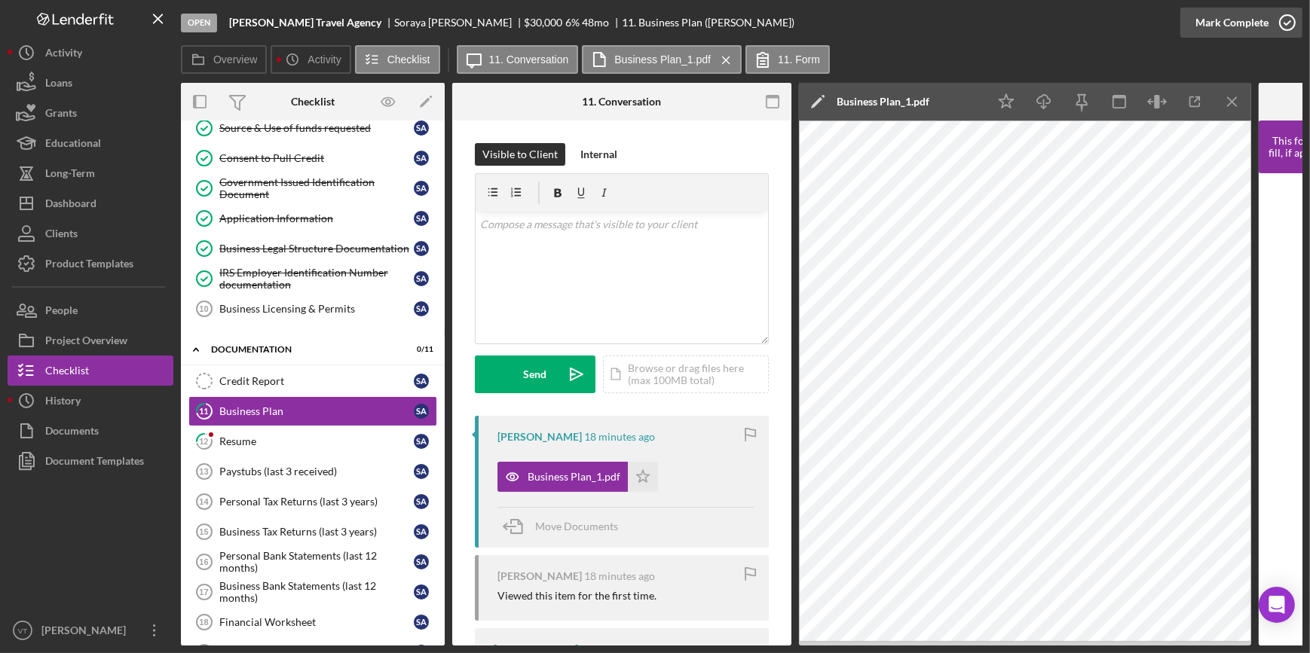
click at [1046, 21] on div "Mark Complete" at bounding box center [1231, 23] width 73 height 30
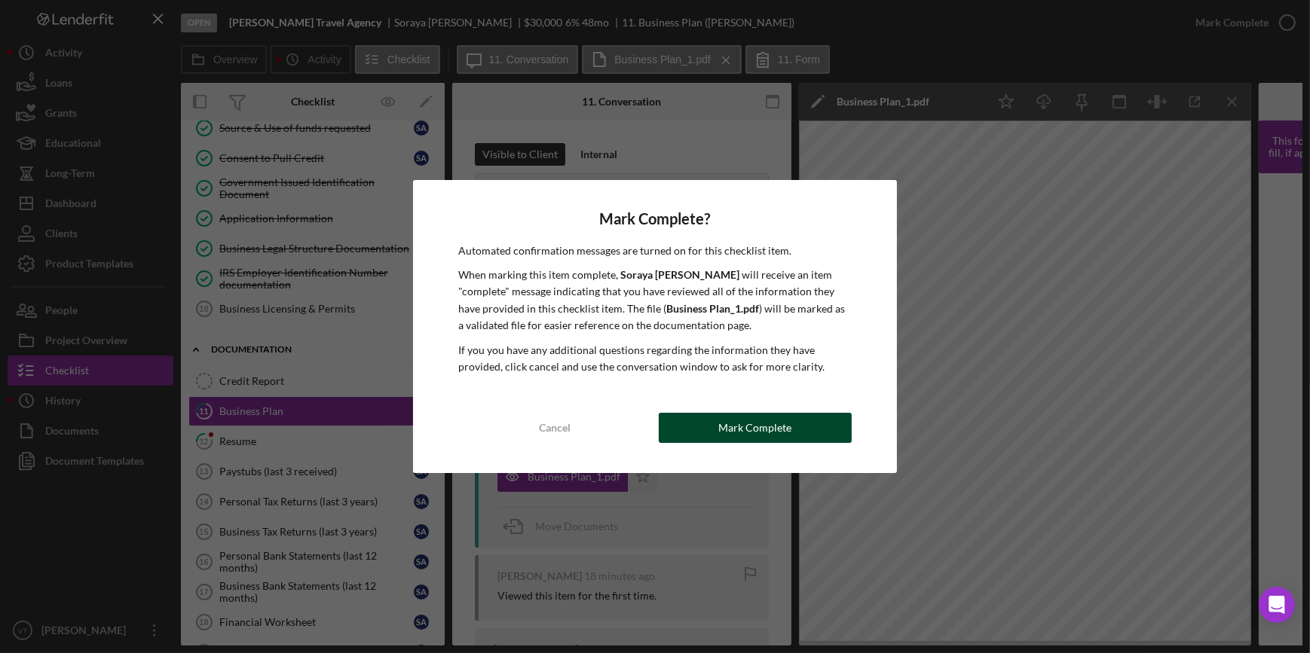
click at [747, 424] on div "Mark Complete" at bounding box center [754, 428] width 73 height 30
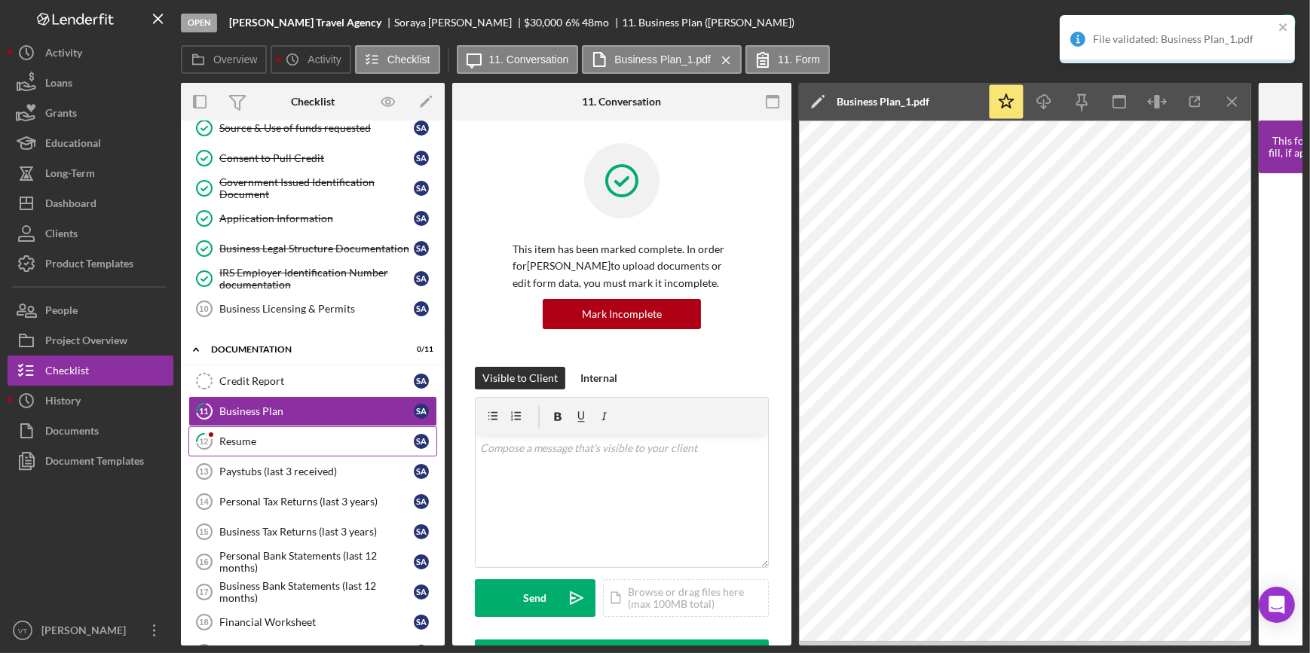
click at [265, 447] on link "12 Resume S A" at bounding box center [312, 442] width 249 height 30
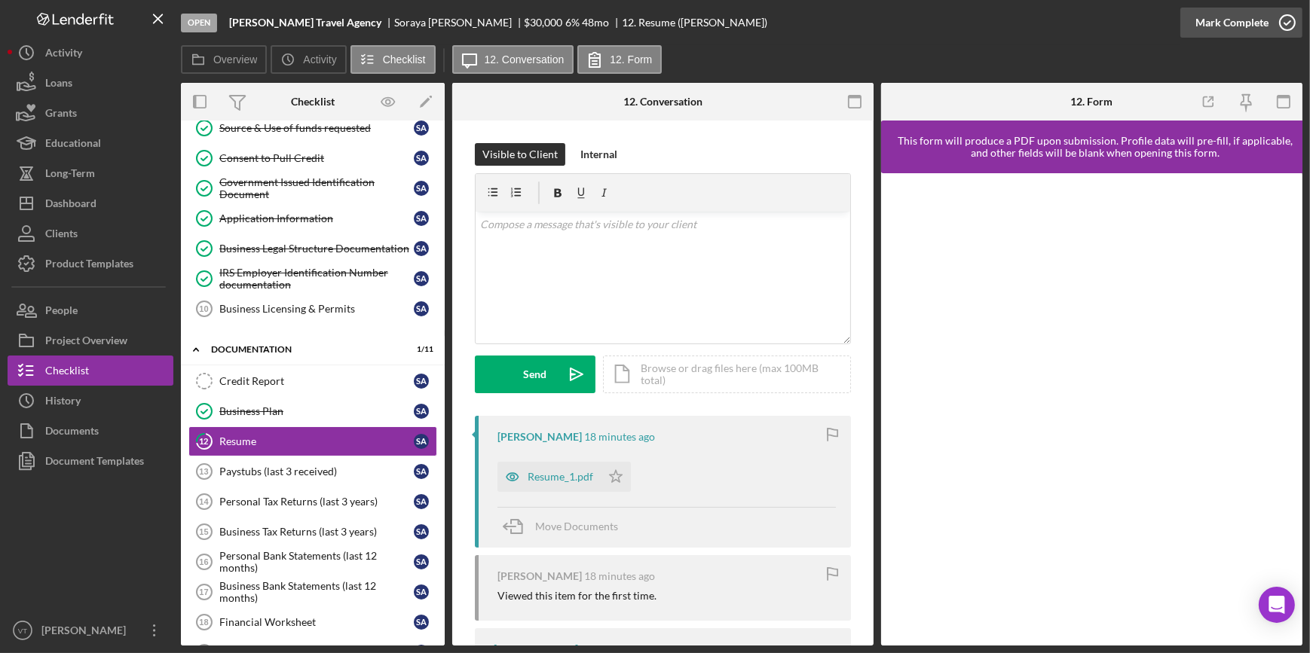
click at [1046, 8] on div "Mark Complete" at bounding box center [1231, 23] width 73 height 30
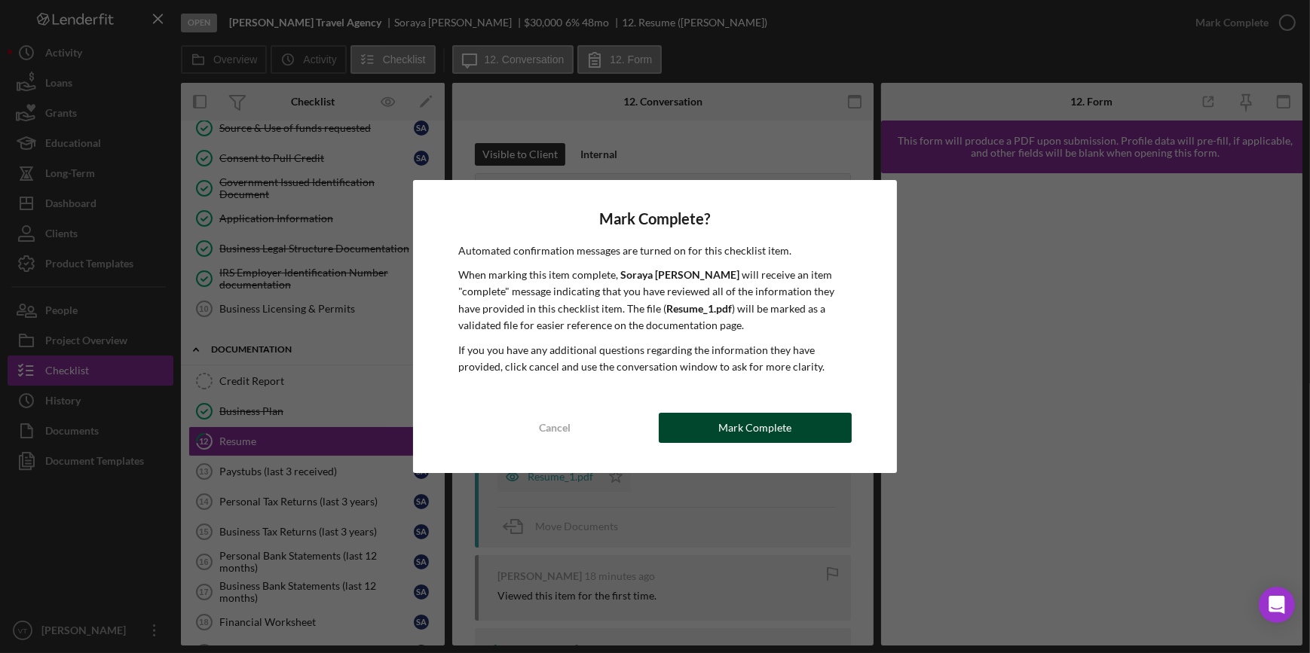
click at [794, 420] on button "Mark Complete" at bounding box center [755, 428] width 193 height 30
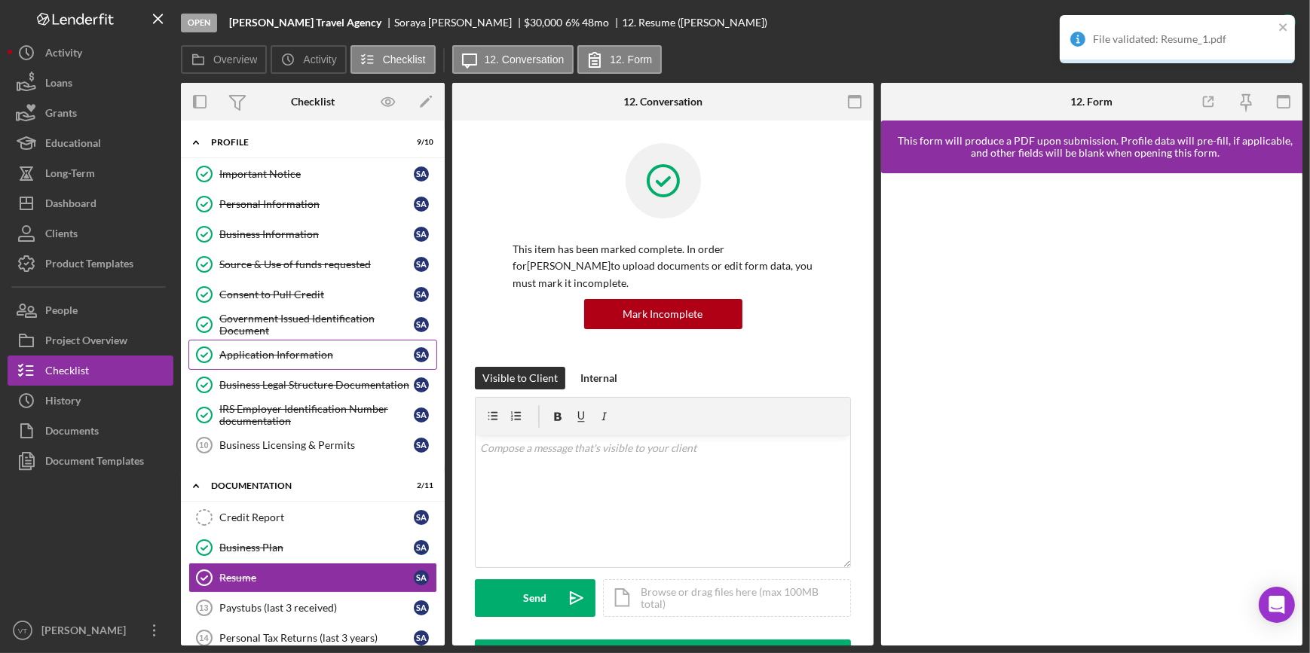
click at [291, 354] on div "Application Information" at bounding box center [316, 355] width 194 height 12
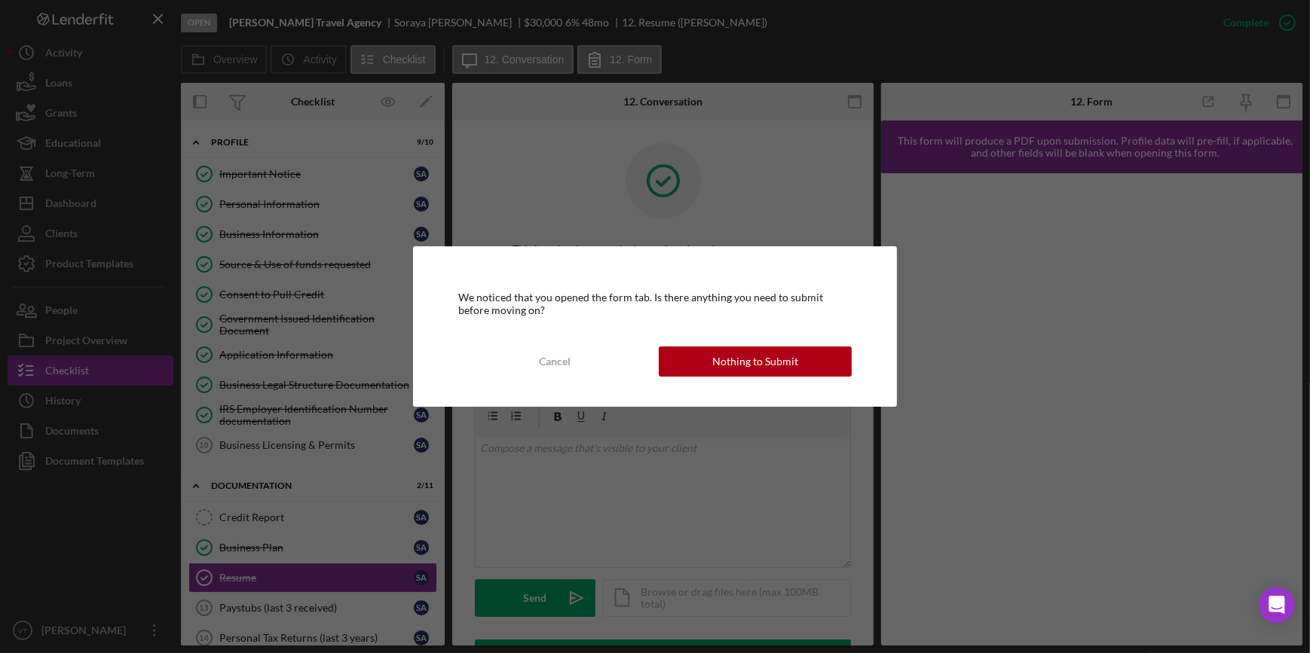
click at [710, 363] on button "Nothing to Submit" at bounding box center [755, 362] width 193 height 30
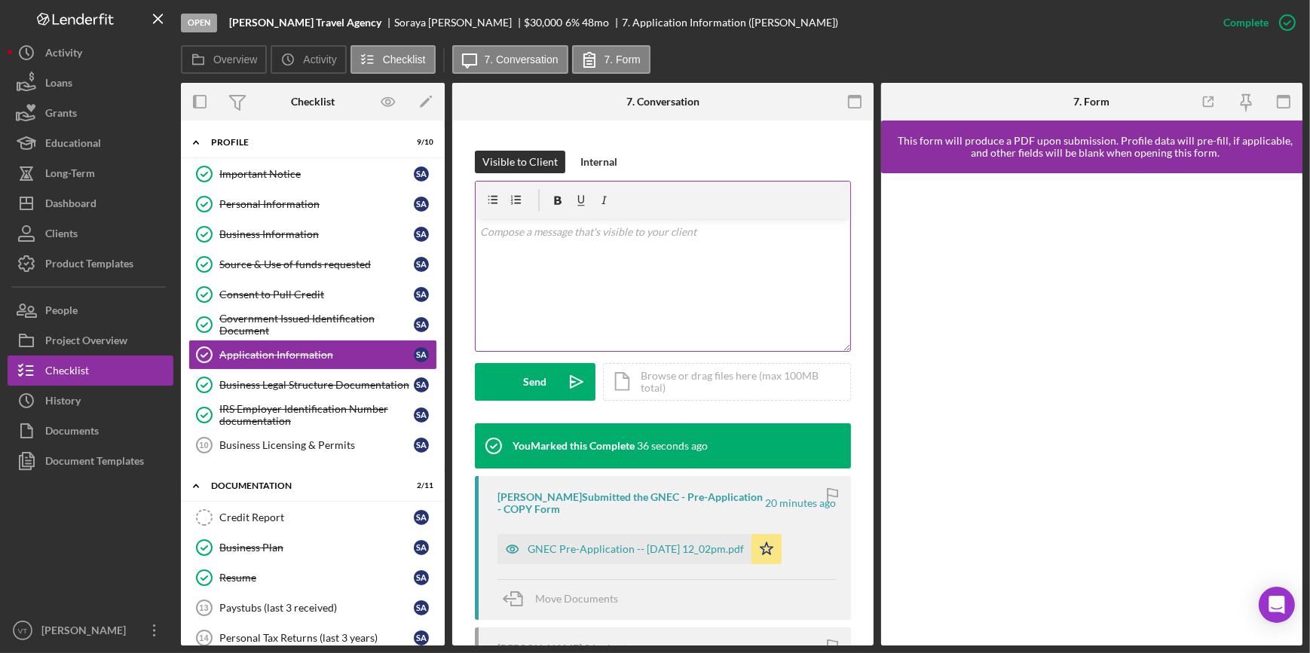
scroll to position [274, 0]
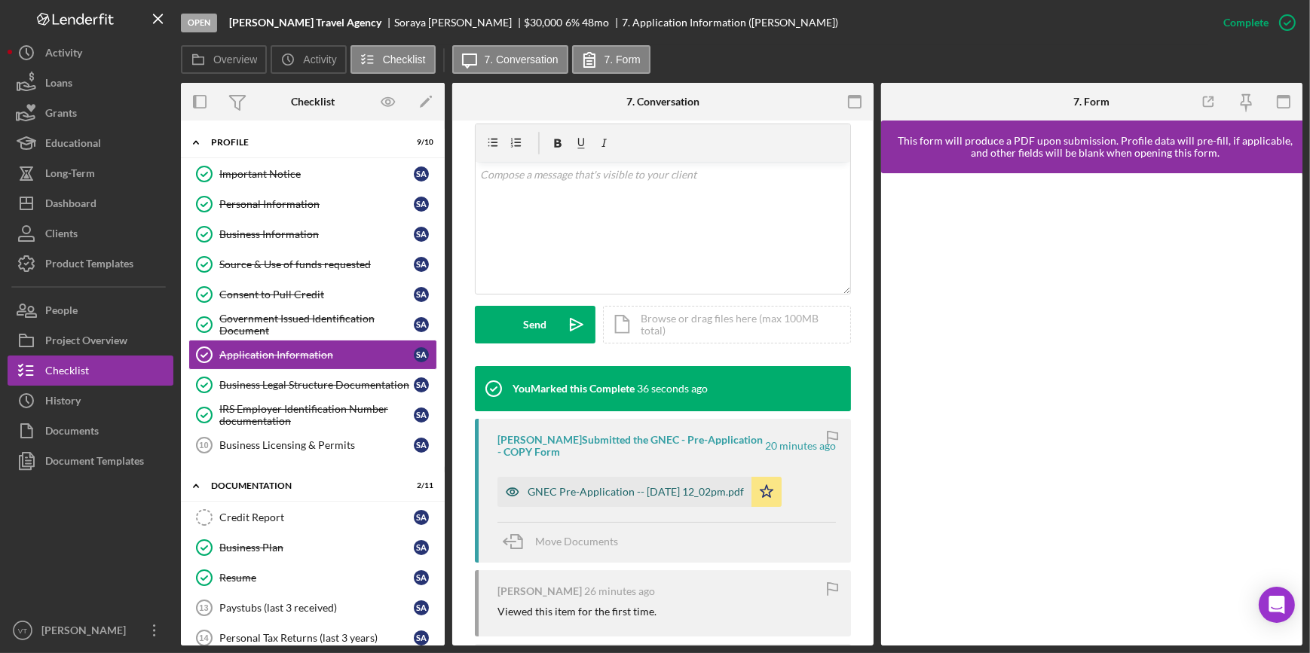
click at [633, 488] on div "GNEC Pre-Application -- [DATE] 12_02pm.pdf" at bounding box center [636, 492] width 216 height 12
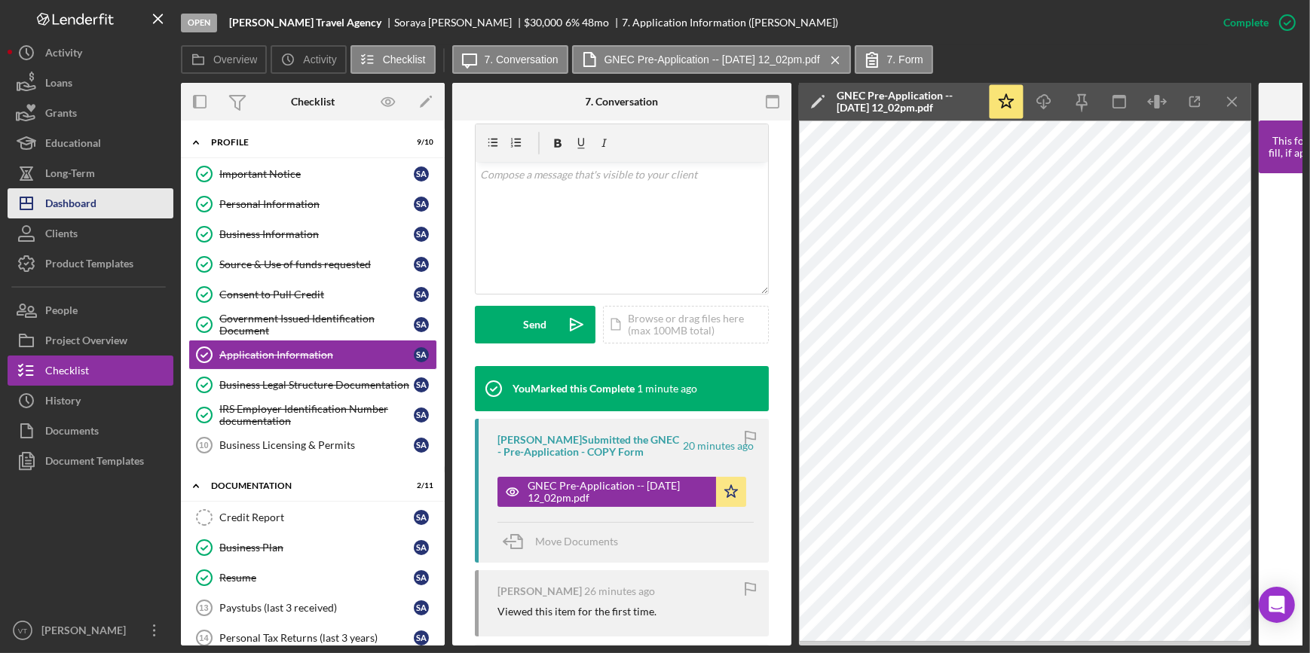
click at [99, 206] on button "Icon/Dashboard Dashboard" at bounding box center [91, 203] width 166 height 30
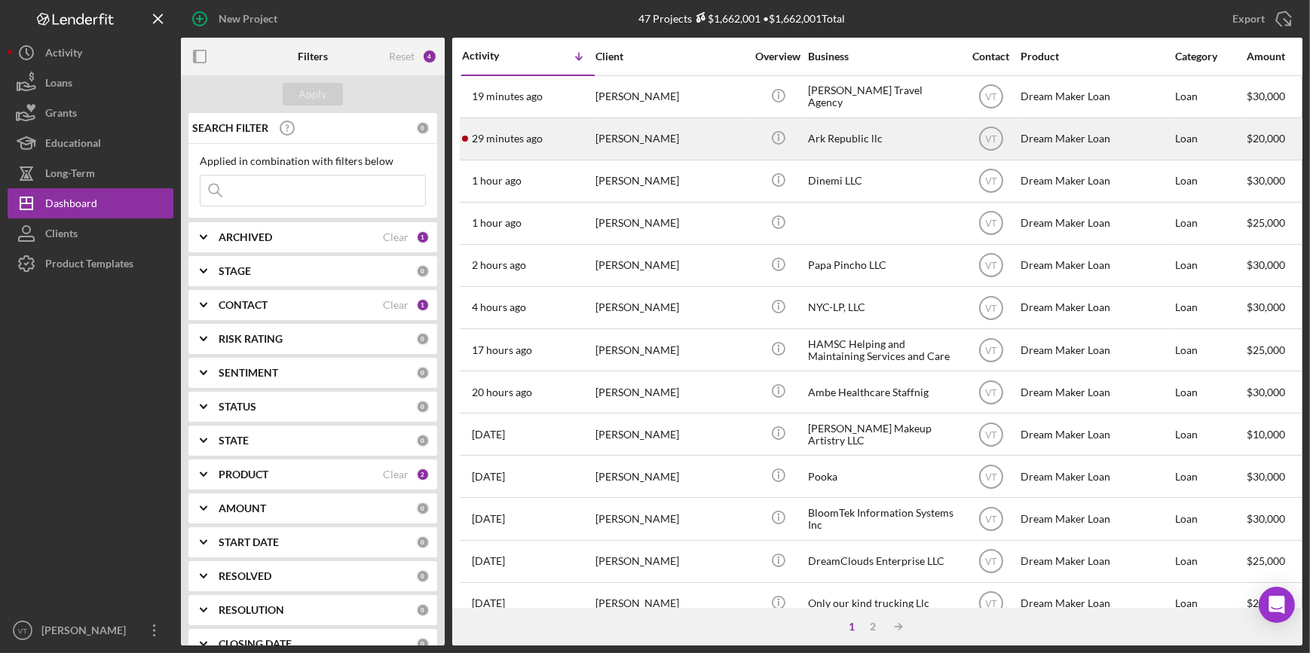
click at [569, 136] on div "29 minutes ago [PERSON_NAME]" at bounding box center [528, 139] width 132 height 40
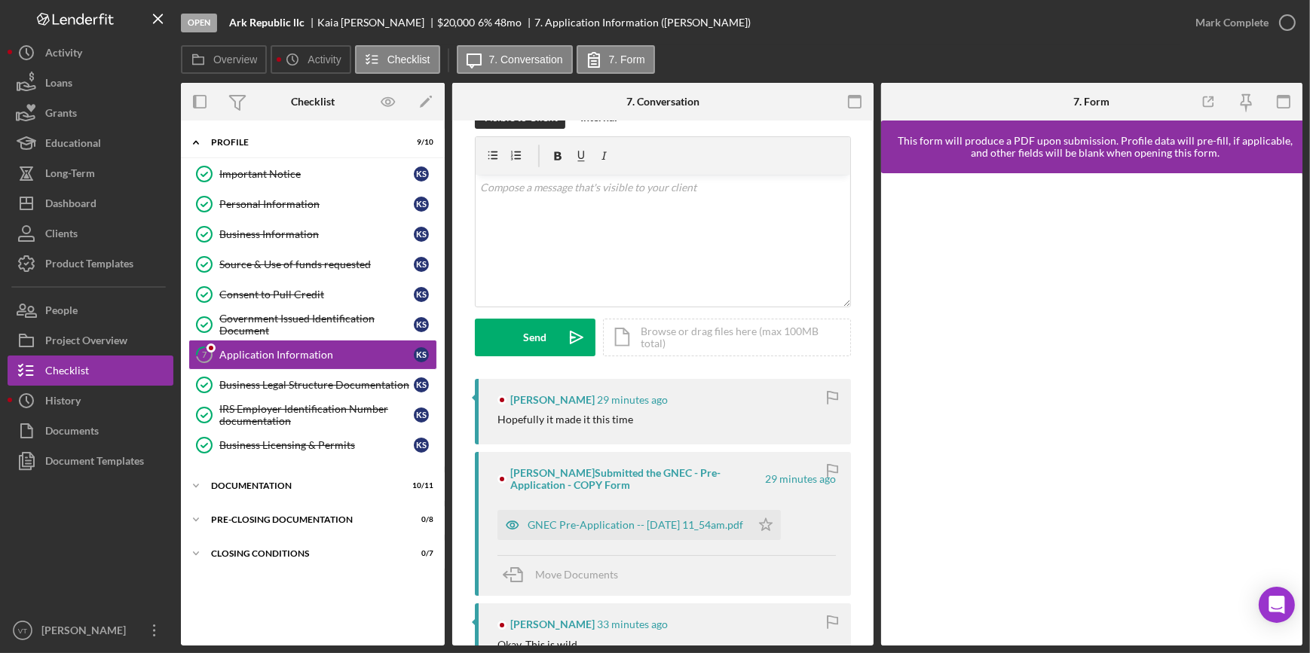
scroll to position [136, 0]
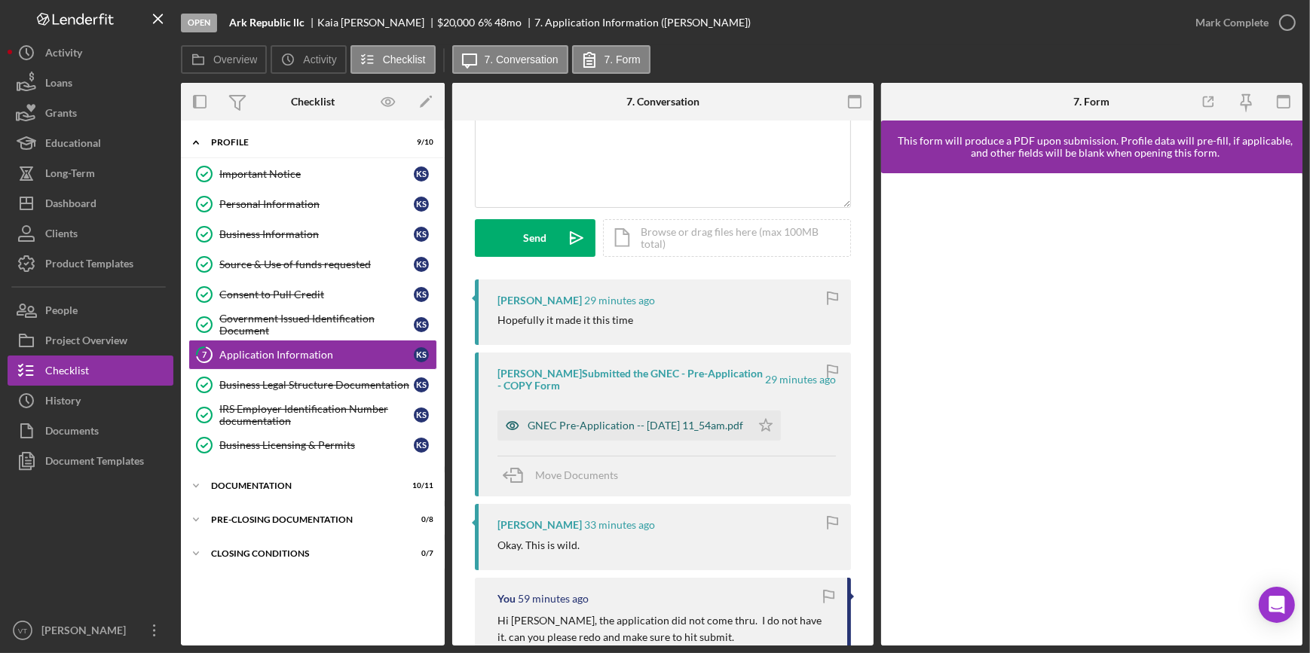
click at [654, 427] on div "GNEC Pre-Application -- [DATE] 11_54am.pdf" at bounding box center [636, 426] width 216 height 12
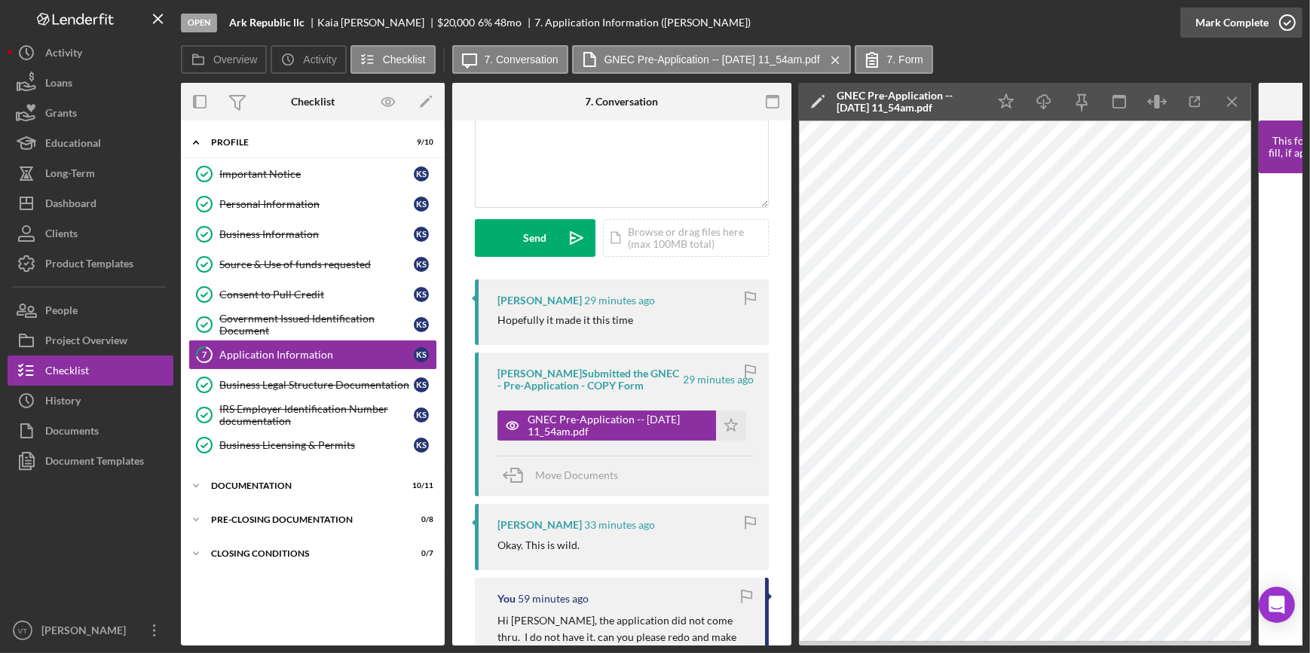
click at [1046, 17] on div "Mark Complete" at bounding box center [1231, 23] width 73 height 30
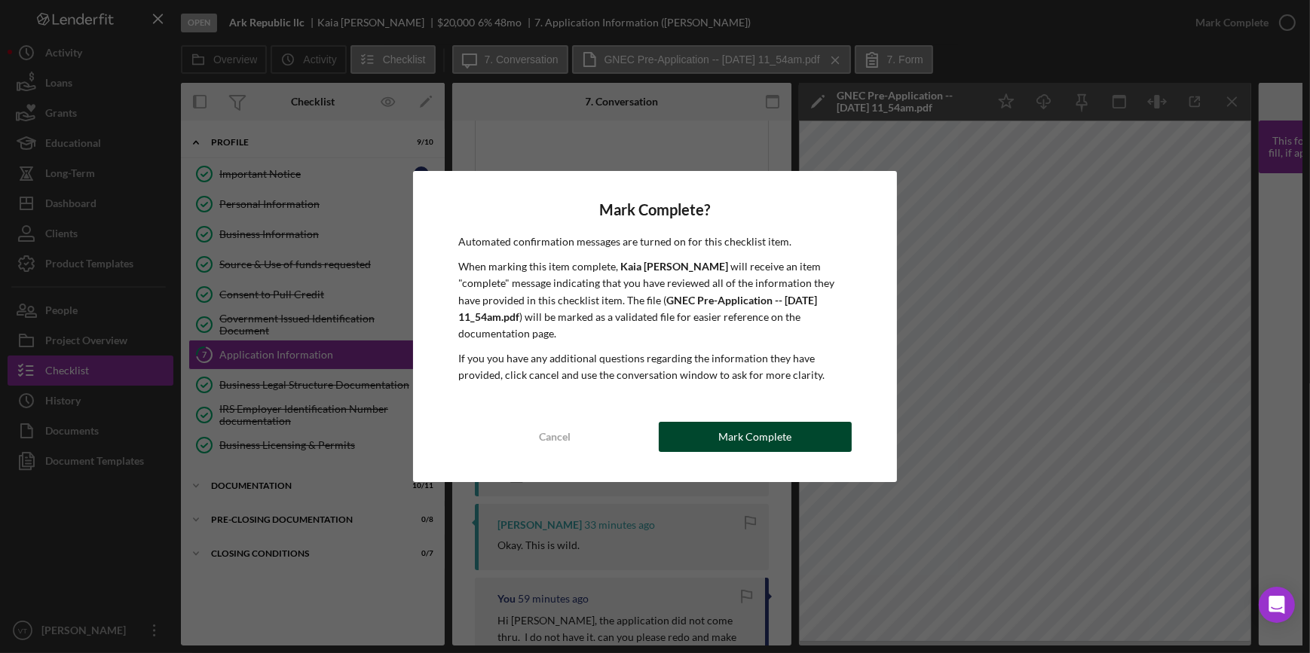
click at [781, 429] on div "Mark Complete" at bounding box center [754, 437] width 73 height 30
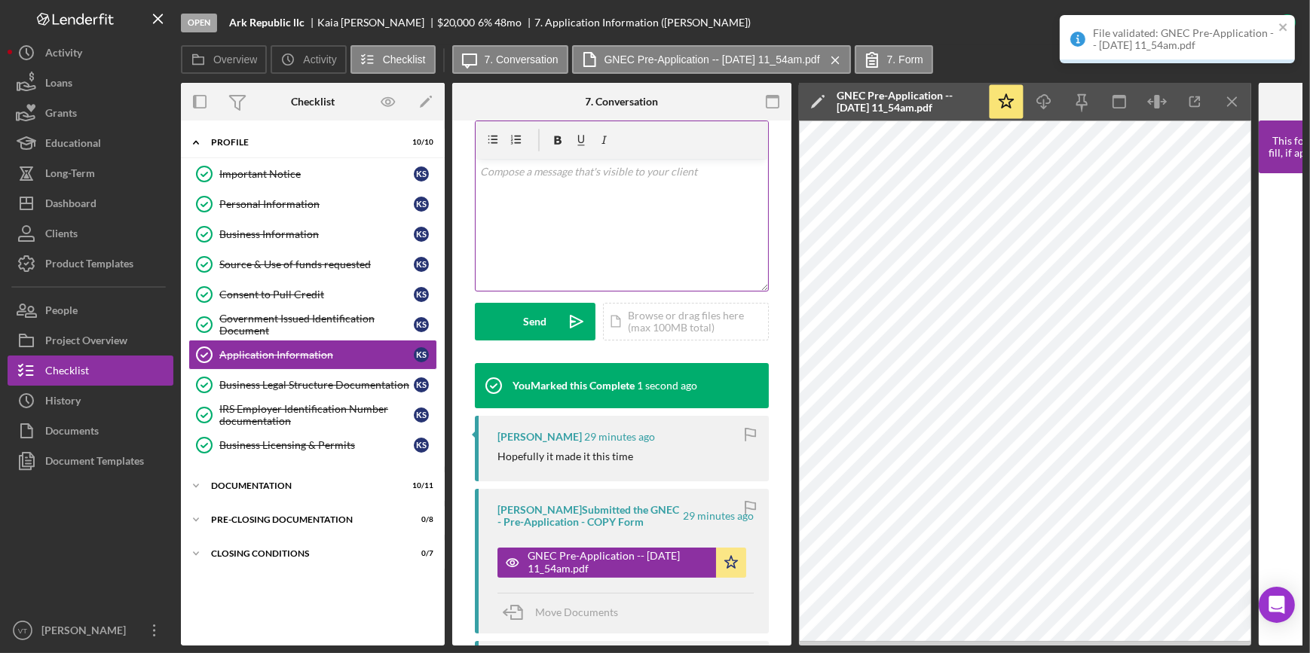
scroll to position [155, 0]
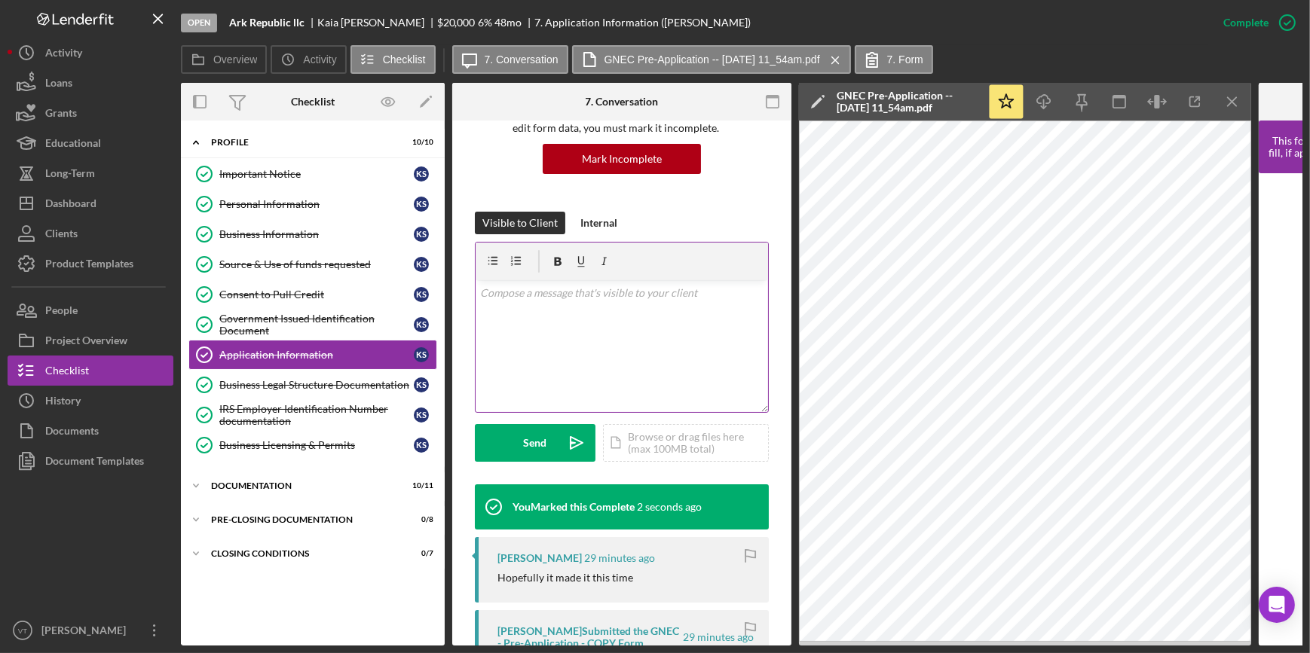
click at [503, 309] on div "v Color teal Color pink Remove color Add row above Add row below Add column bef…" at bounding box center [622, 346] width 292 height 132
click at [531, 444] on div "Send" at bounding box center [535, 443] width 23 height 38
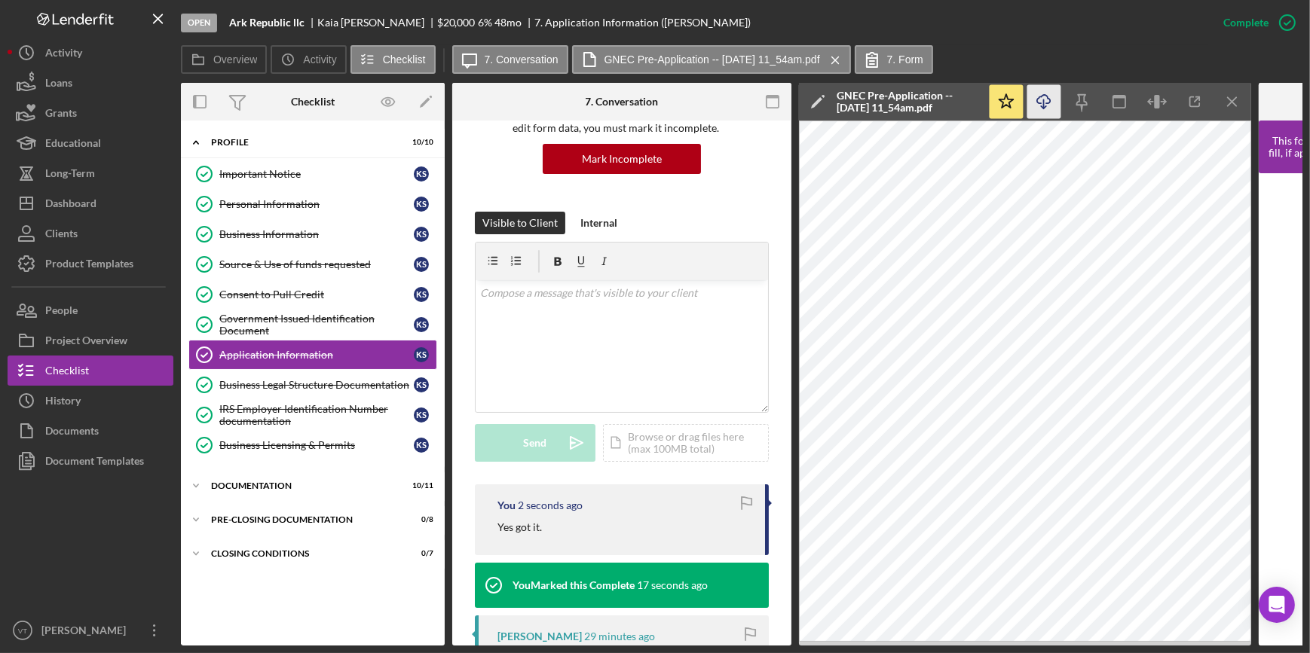
click at [1046, 102] on icon "Icon/Download" at bounding box center [1044, 102] width 34 height 34
click at [82, 211] on div "Dashboard" at bounding box center [70, 205] width 51 height 34
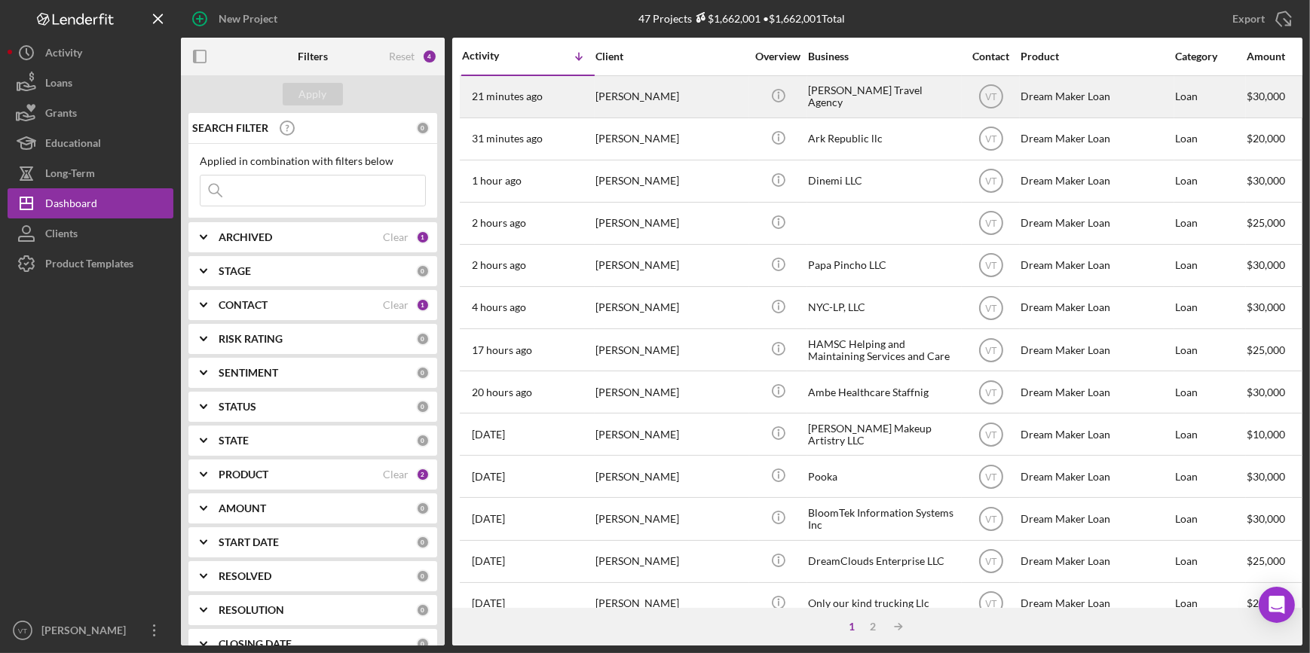
click at [629, 98] on div "[PERSON_NAME]" at bounding box center [670, 97] width 151 height 40
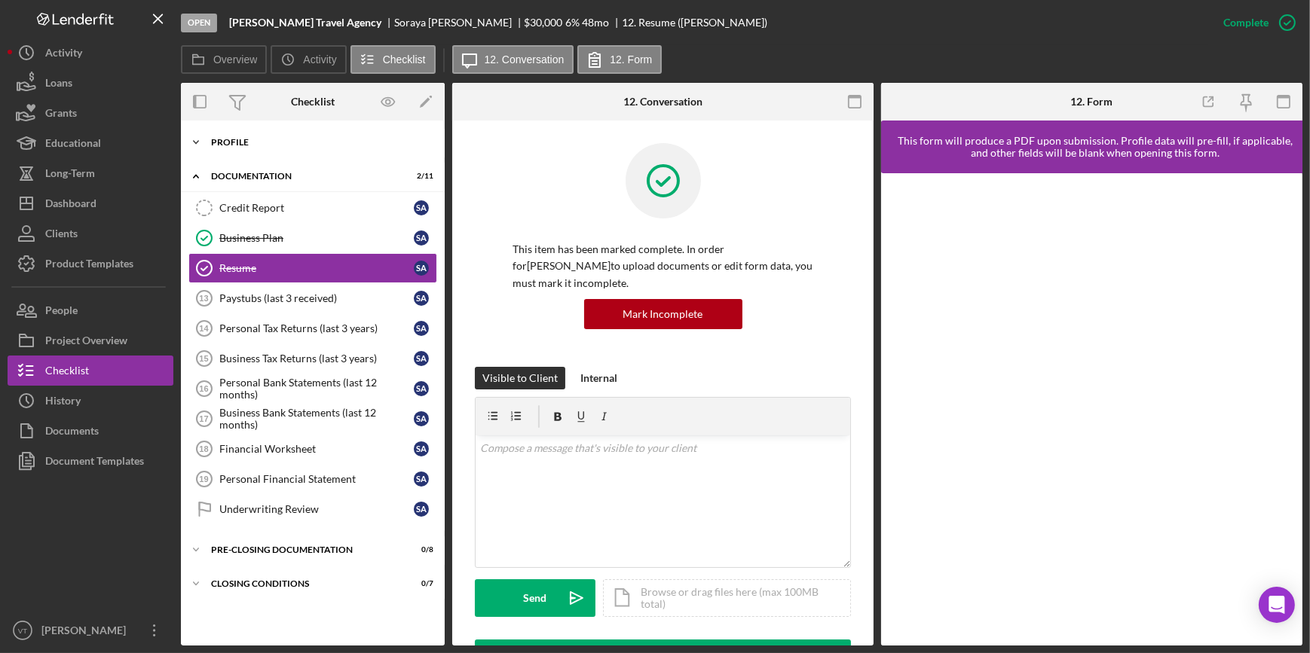
click at [197, 141] on polyline at bounding box center [196, 142] width 5 height 3
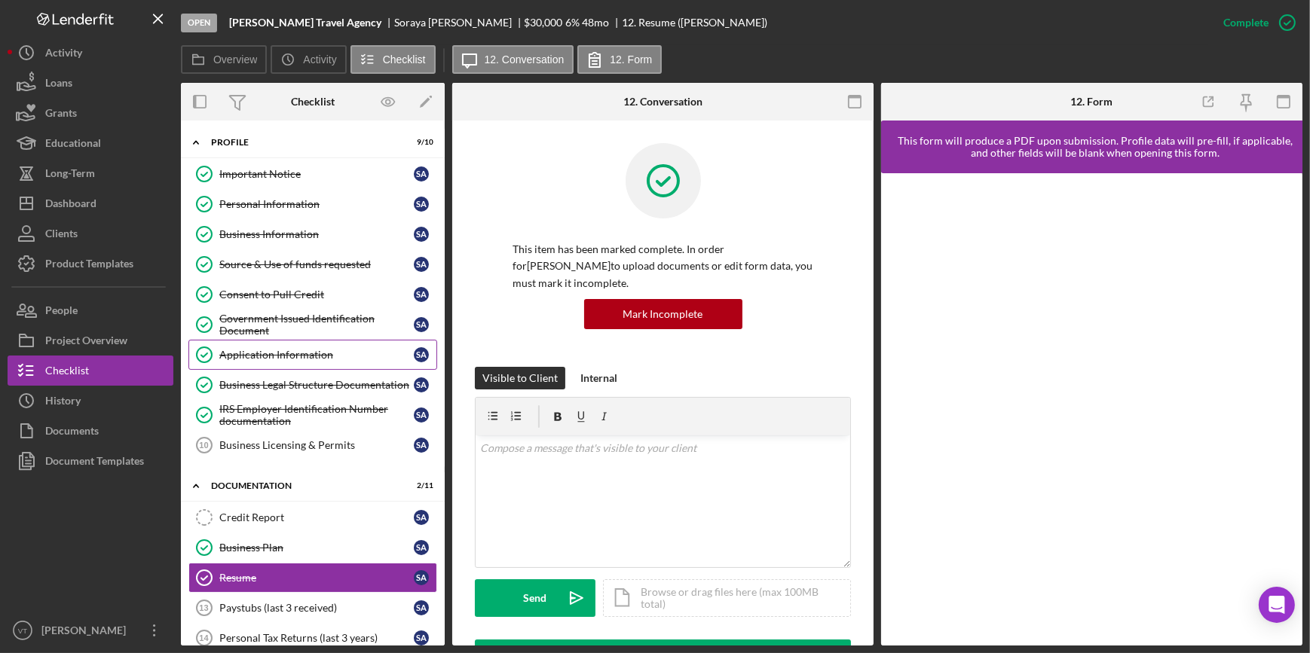
click at [305, 352] on div "Application Information" at bounding box center [316, 355] width 194 height 12
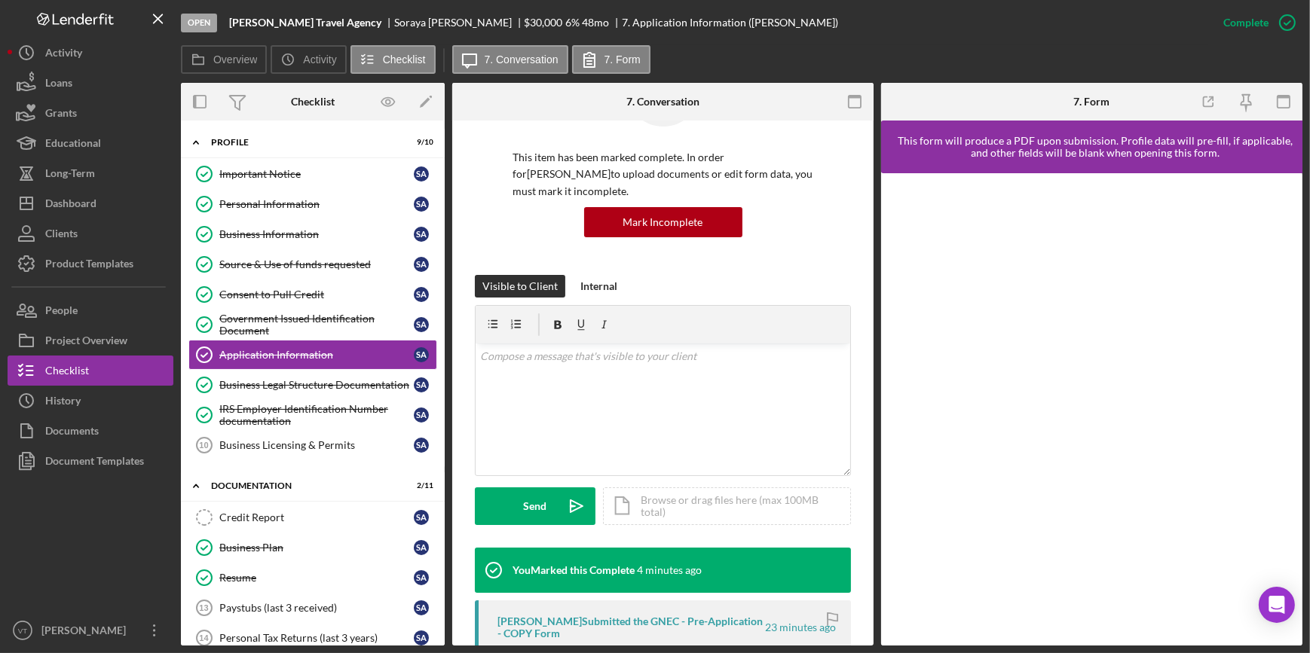
scroll to position [342, 0]
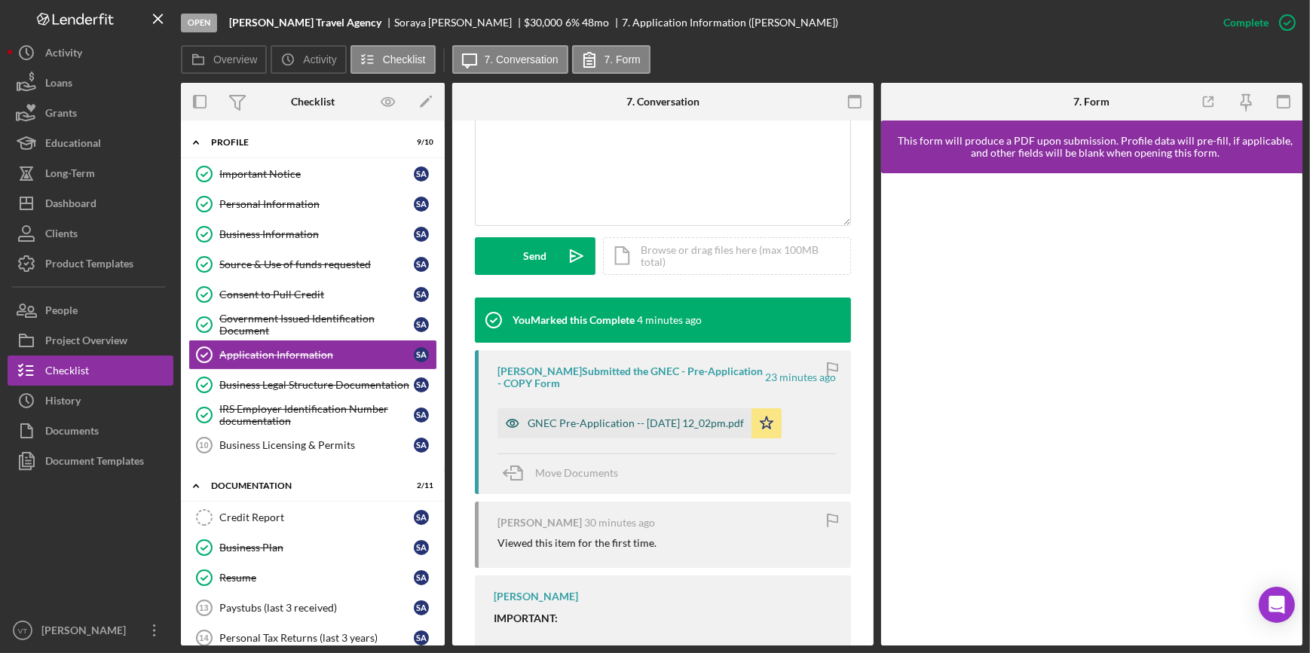
click at [598, 424] on div "GNEC Pre-Application -- [DATE] 12_02pm.pdf" at bounding box center [636, 424] width 216 height 12
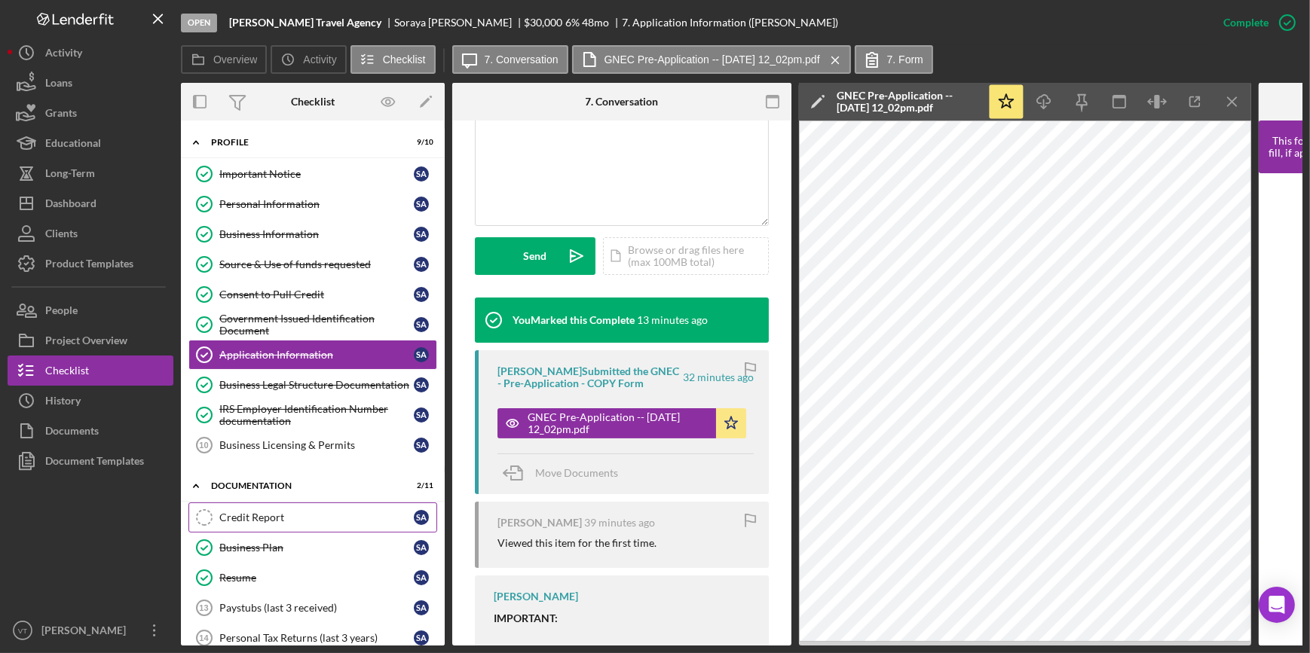
click at [240, 513] on div "Credit Report" at bounding box center [316, 518] width 194 height 12
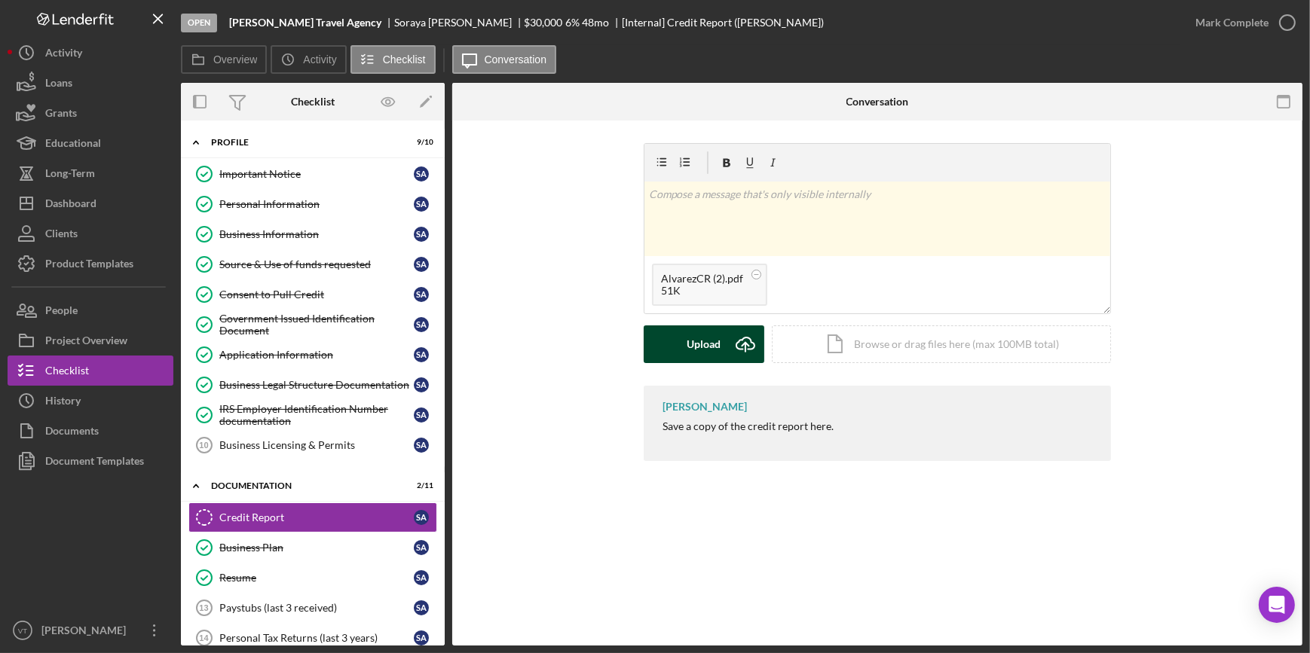
click at [684, 346] on button "Upload Icon/Upload" at bounding box center [704, 345] width 121 height 38
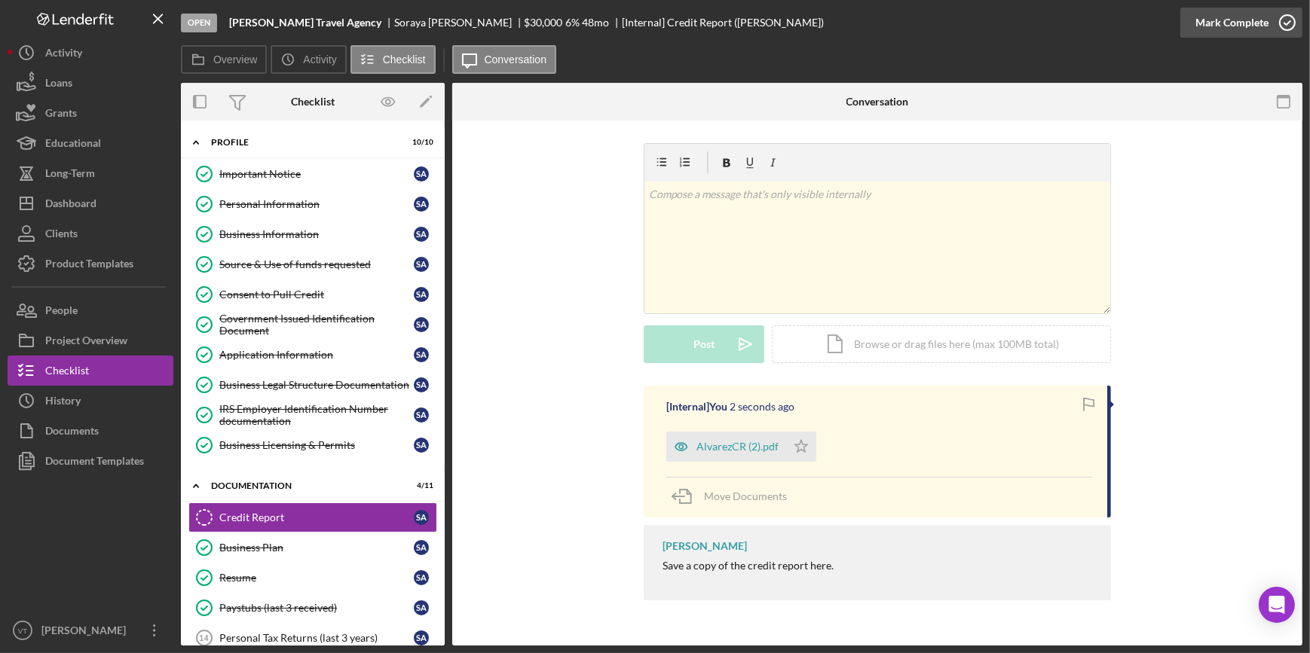
click at [1219, 29] on div "Mark Complete" at bounding box center [1231, 23] width 73 height 30
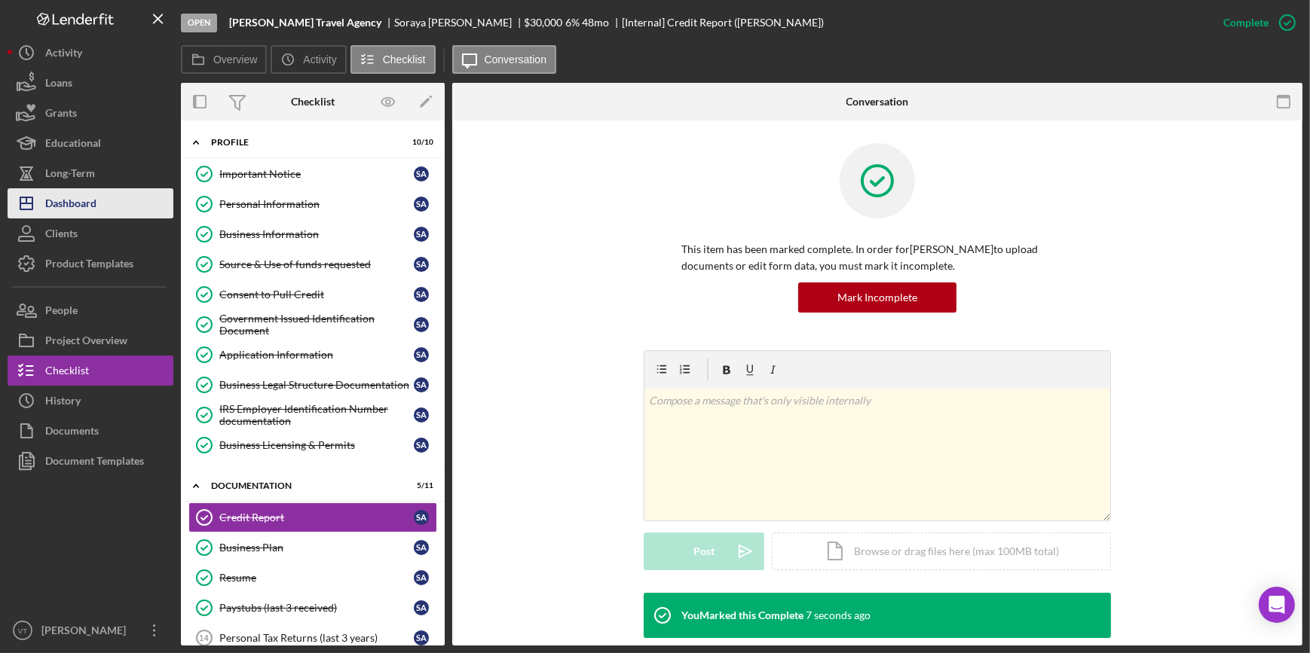
click at [77, 208] on div "Dashboard" at bounding box center [70, 205] width 51 height 34
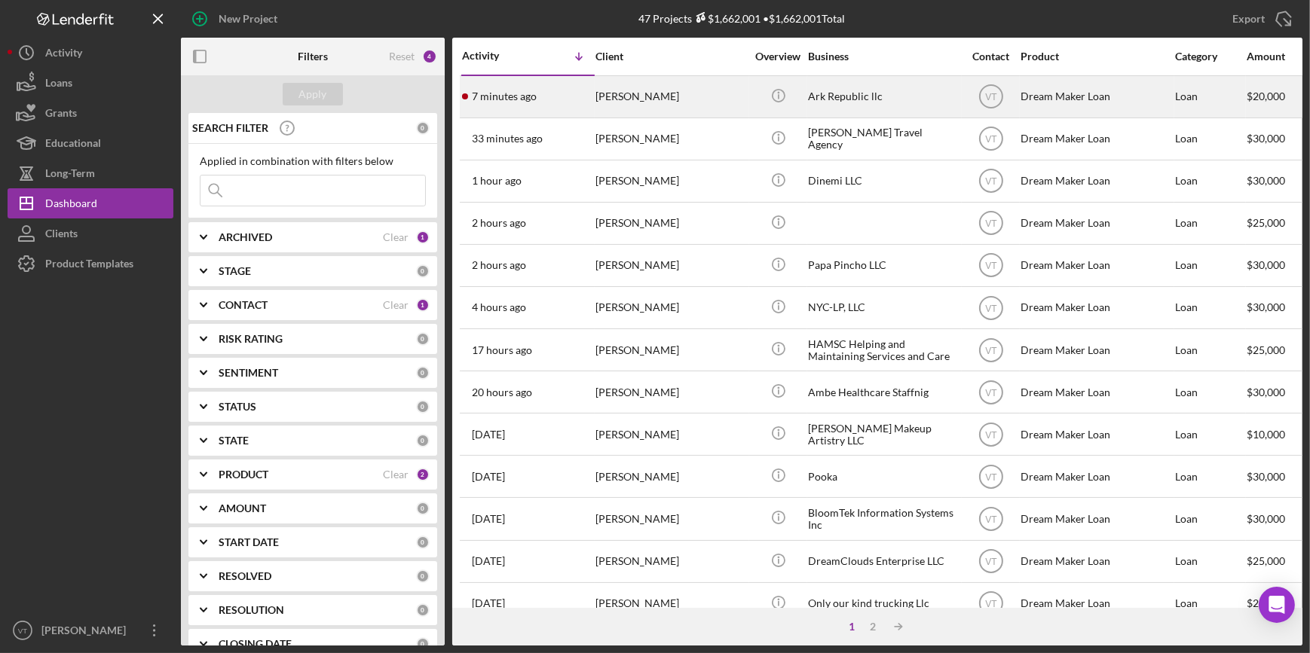
click at [558, 91] on div "7 minutes ago Kaia Shivers" at bounding box center [528, 97] width 132 height 40
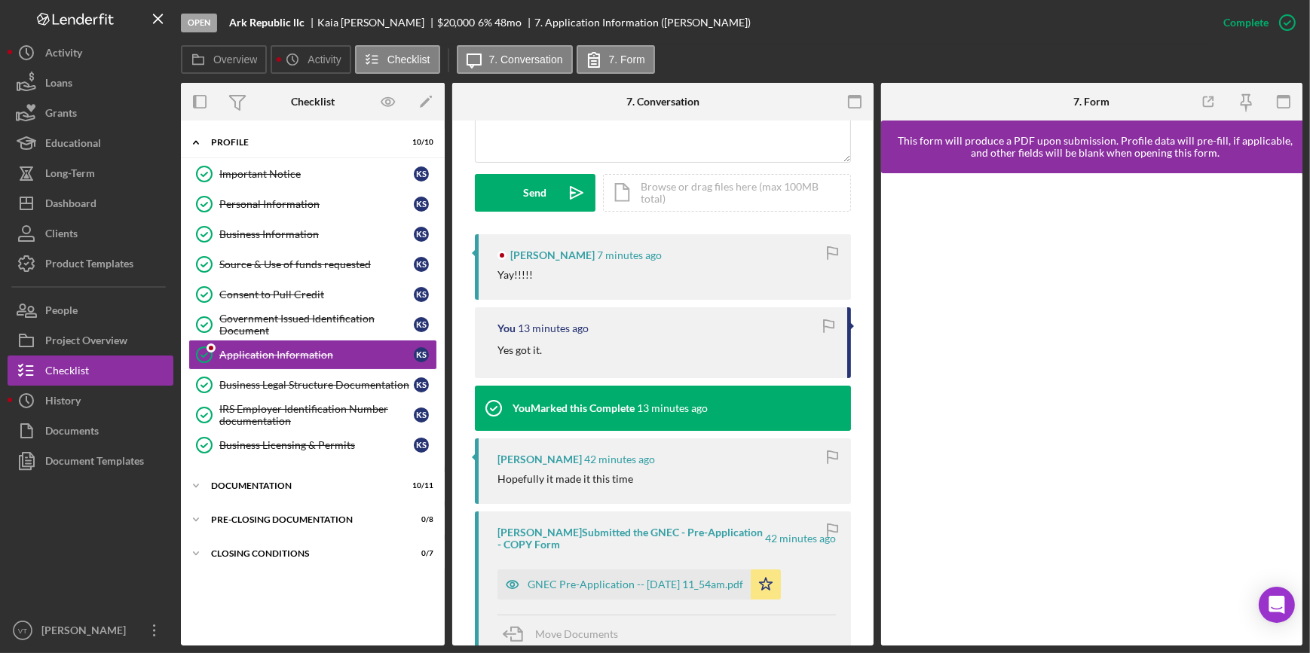
scroll to position [411, 0]
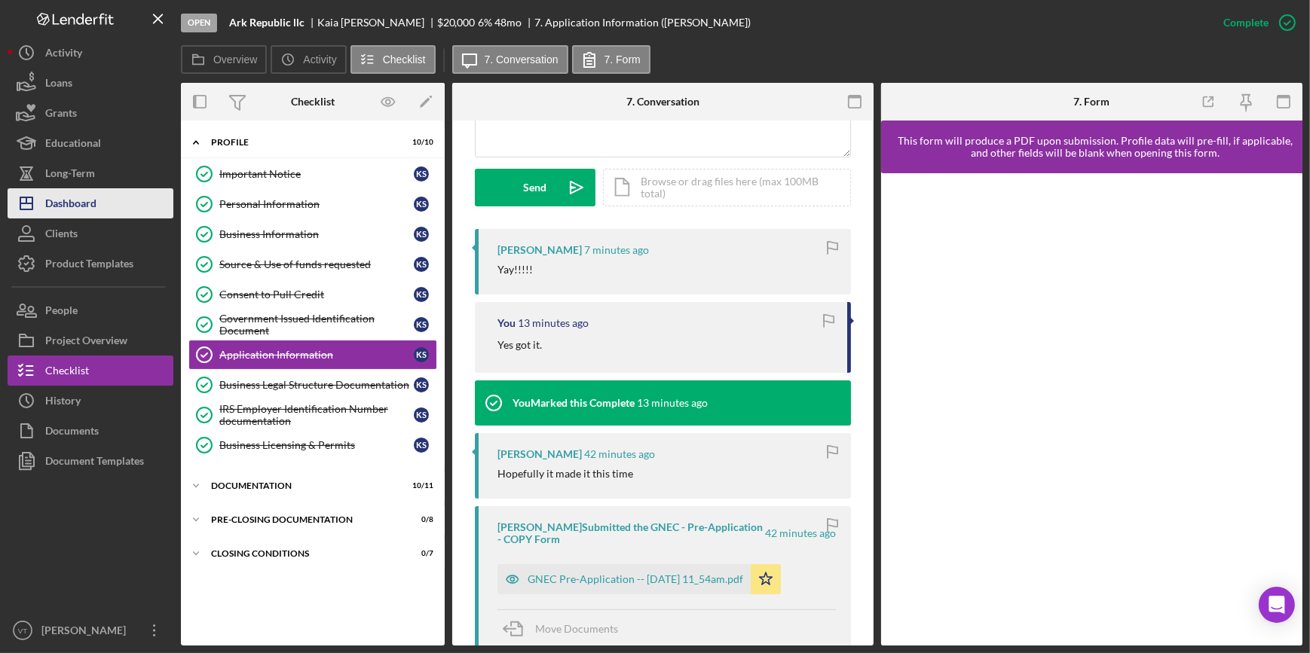
click at [107, 210] on button "Icon/Dashboard Dashboard" at bounding box center [91, 203] width 166 height 30
